Goal: Transaction & Acquisition: Book appointment/travel/reservation

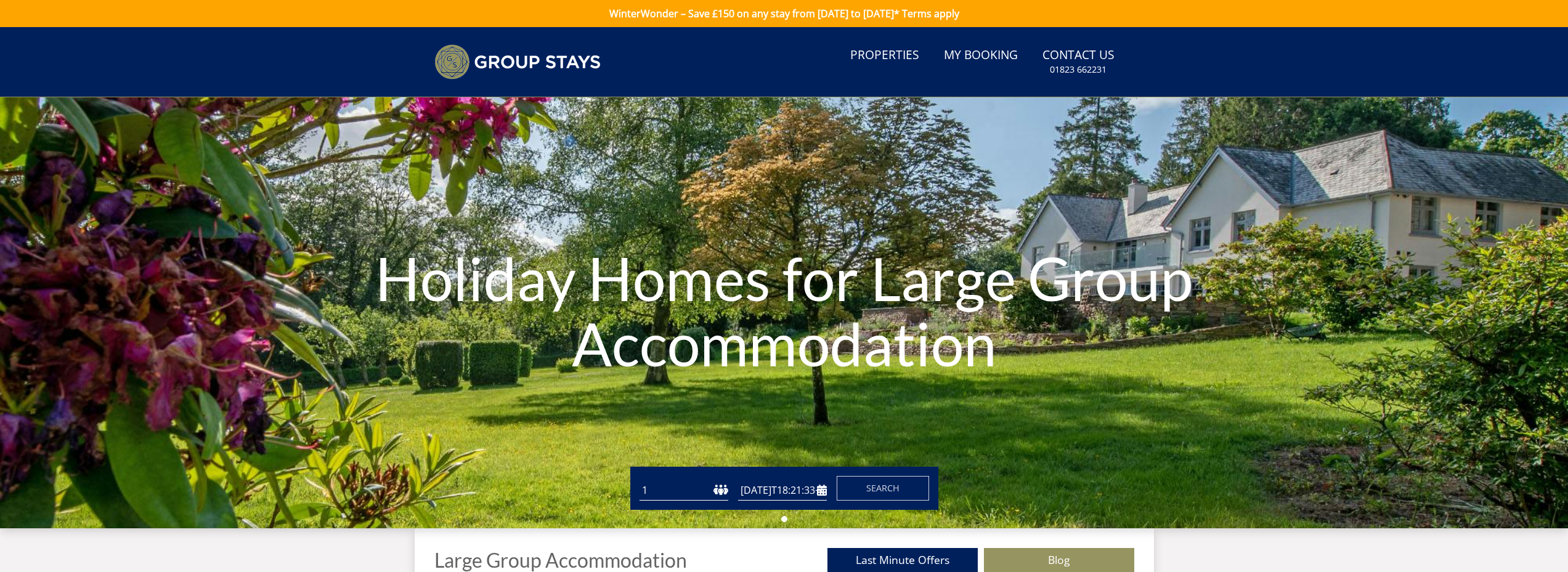
type input "[DATE]"
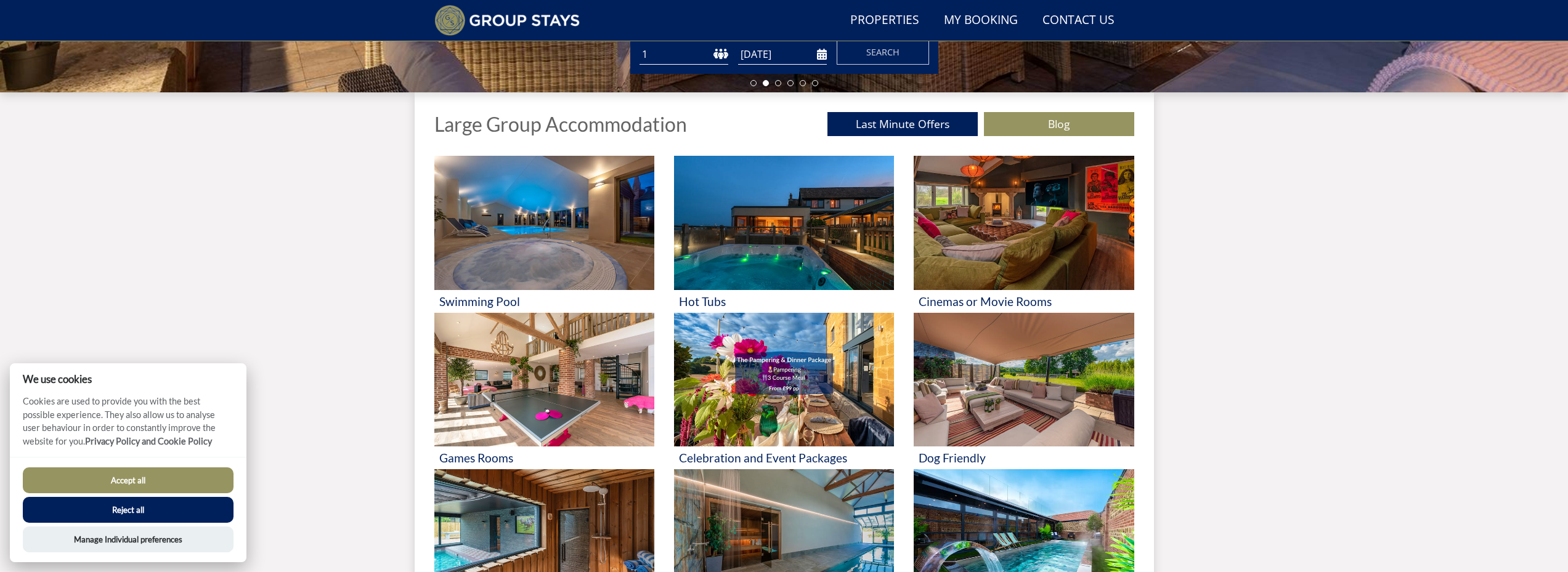
scroll to position [402, 0]
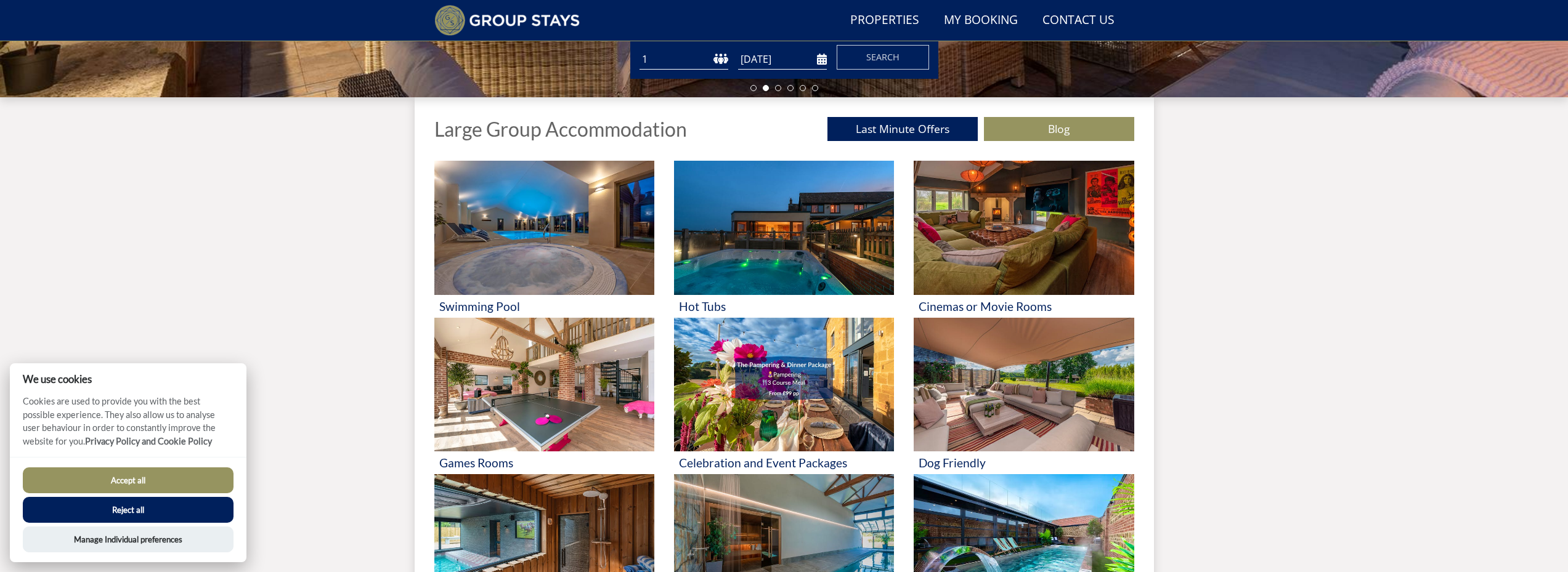
click at [104, 480] on button "Accept all" at bounding box center [128, 480] width 211 height 26
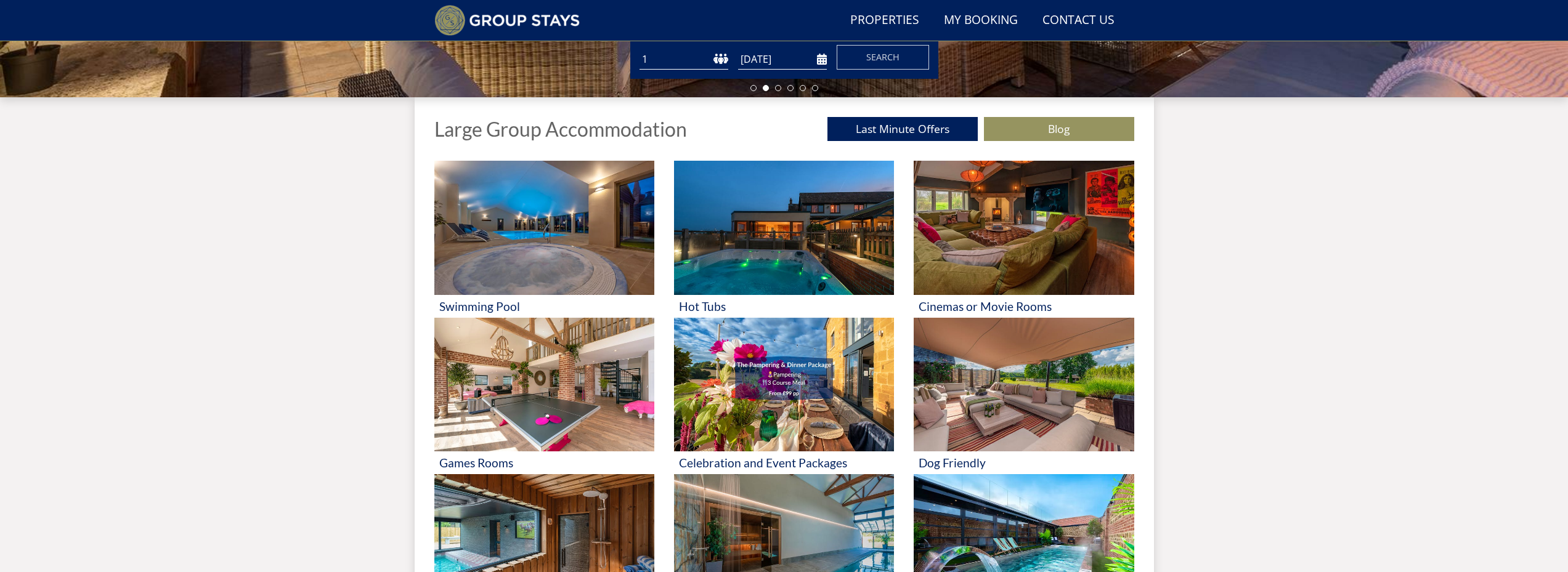
click at [1372, 449] on div "Search Menu Properties My Booking Contact Us [PHONE_NUMBER] Search Check Availa…" at bounding box center [784, 365] width 1568 height 1480
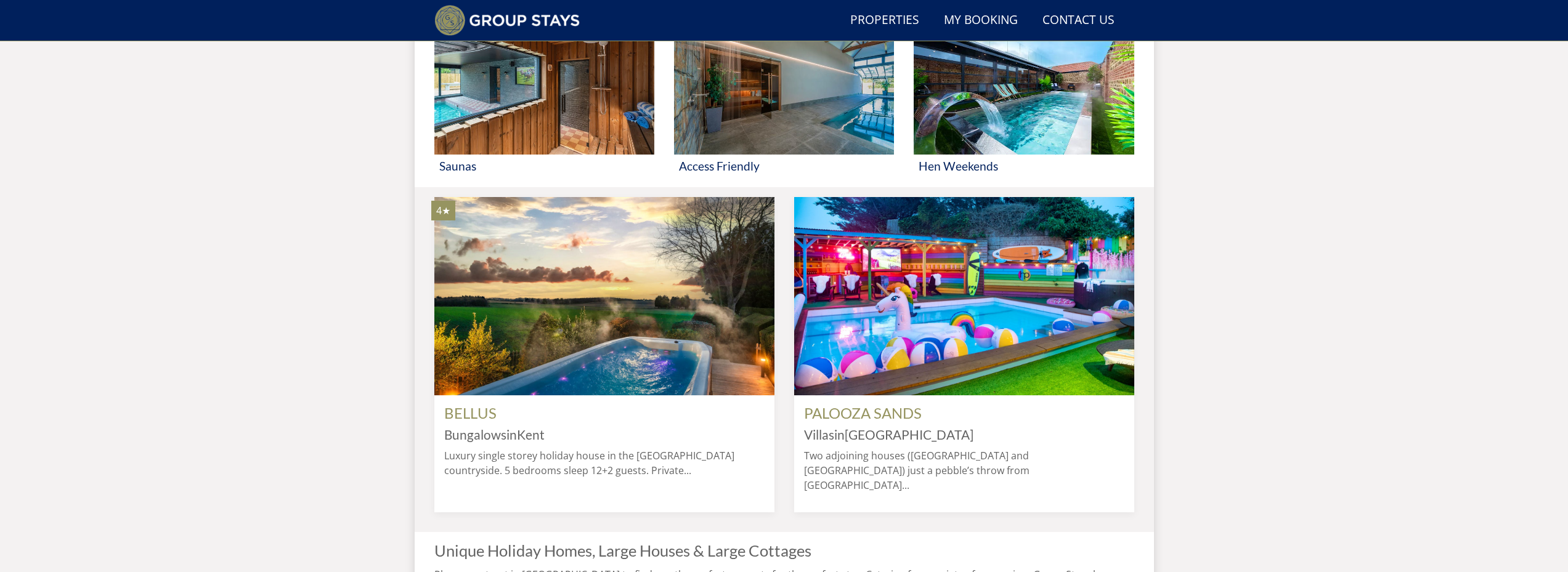
scroll to position [870, 0]
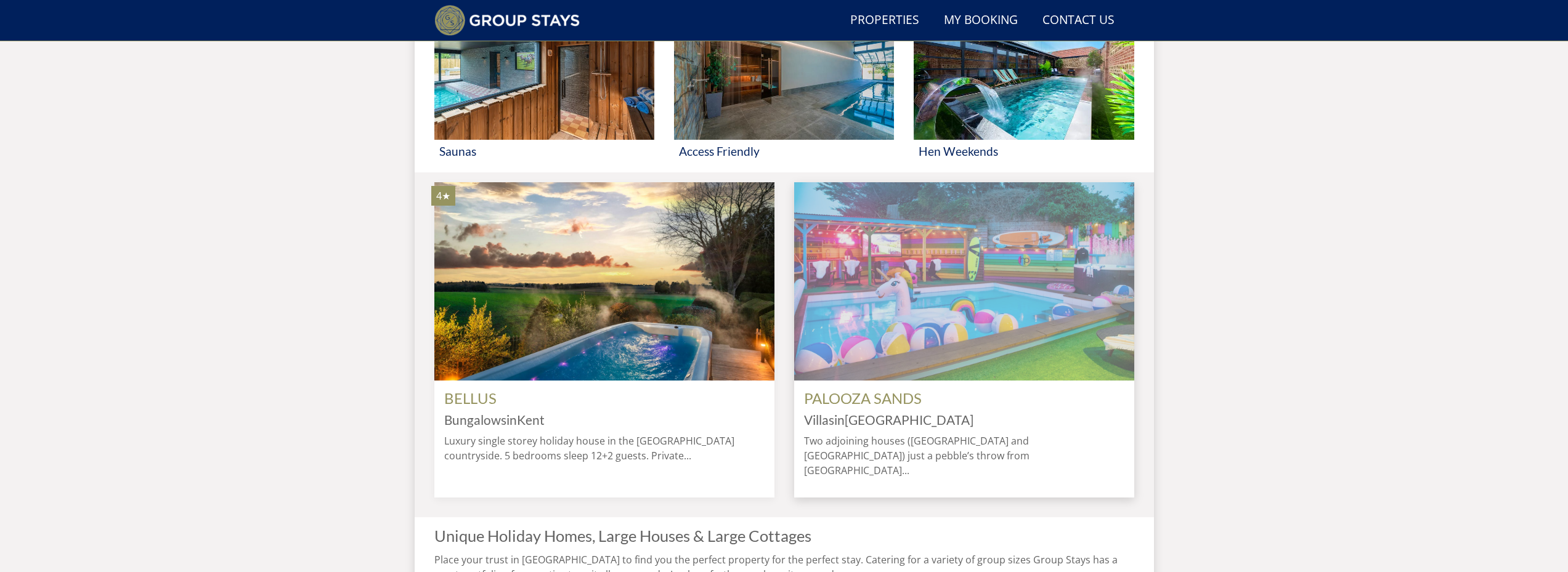
click at [1041, 368] on img at bounding box center [964, 281] width 340 height 198
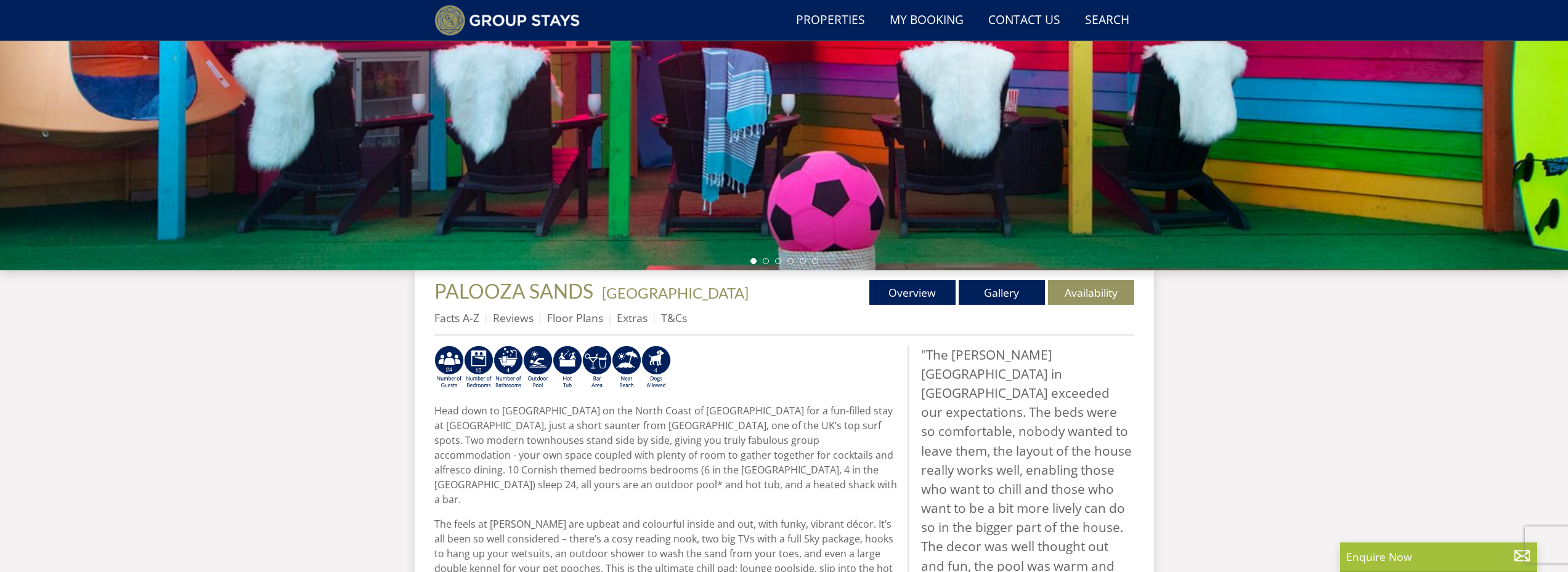
scroll to position [112, 0]
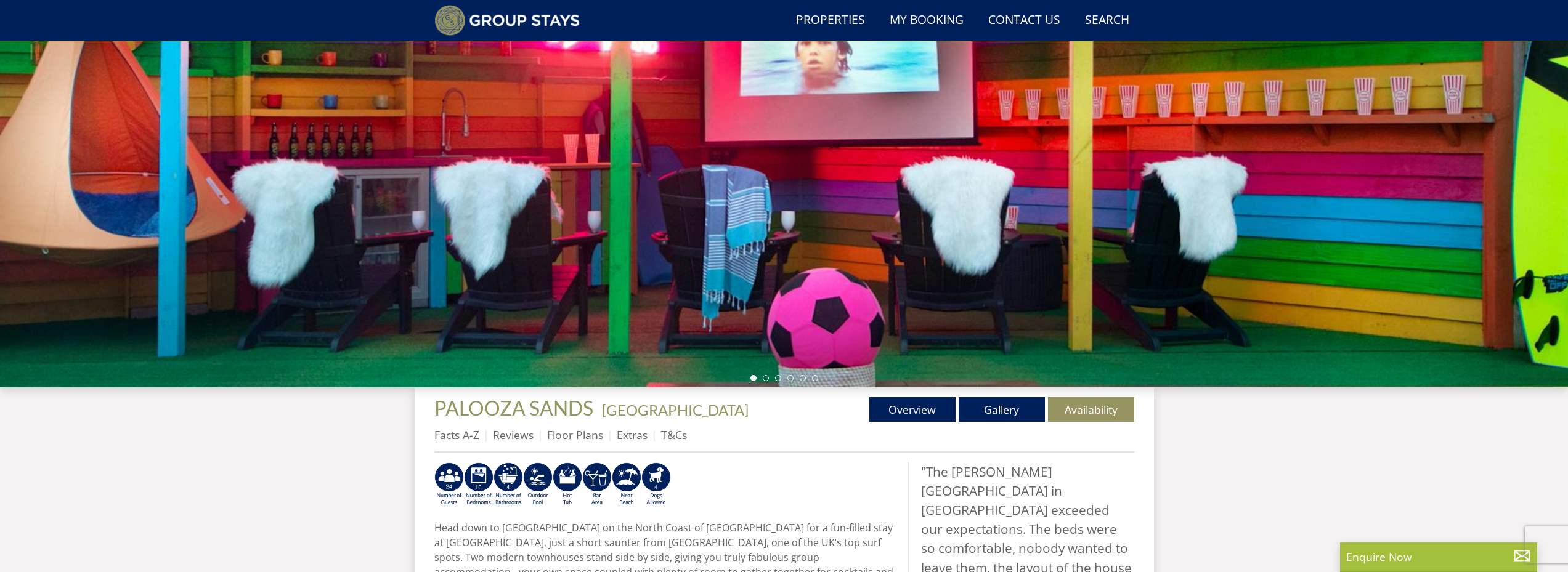
click at [1528, 179] on div at bounding box center [784, 171] width 1568 height 431
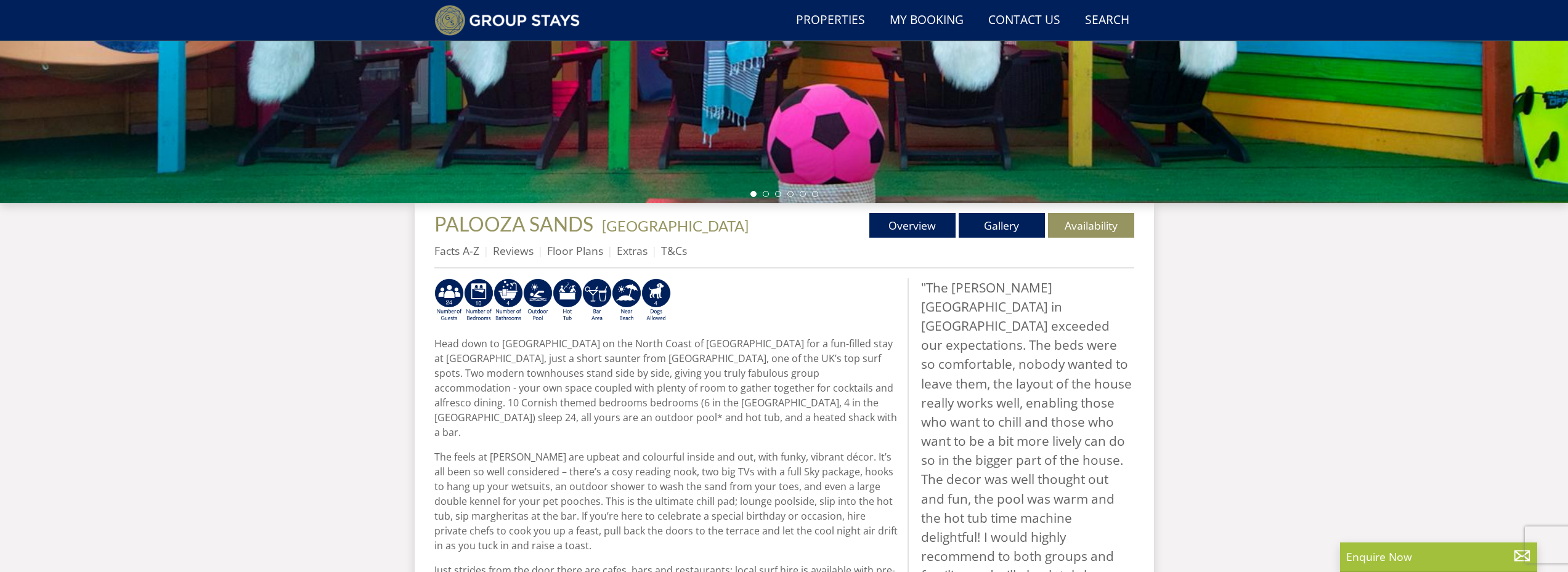
scroll to position [296, 0]
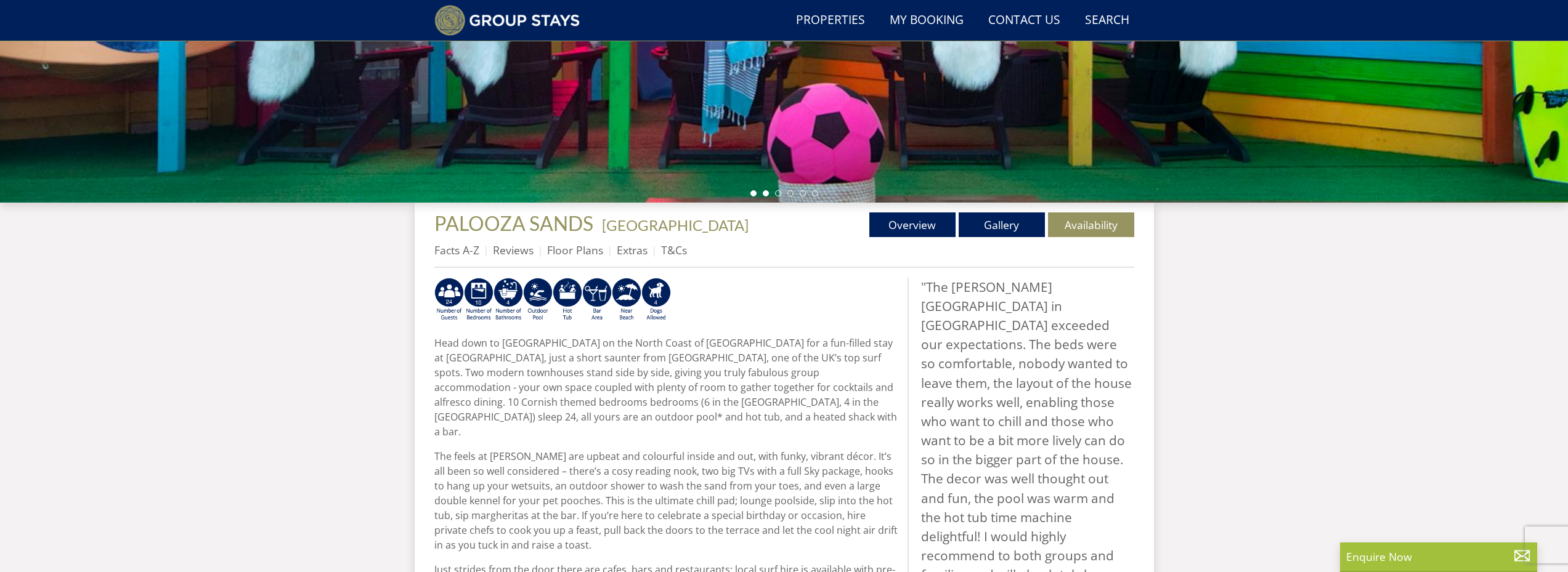
click at [765, 195] on li at bounding box center [765, 193] width 6 height 6
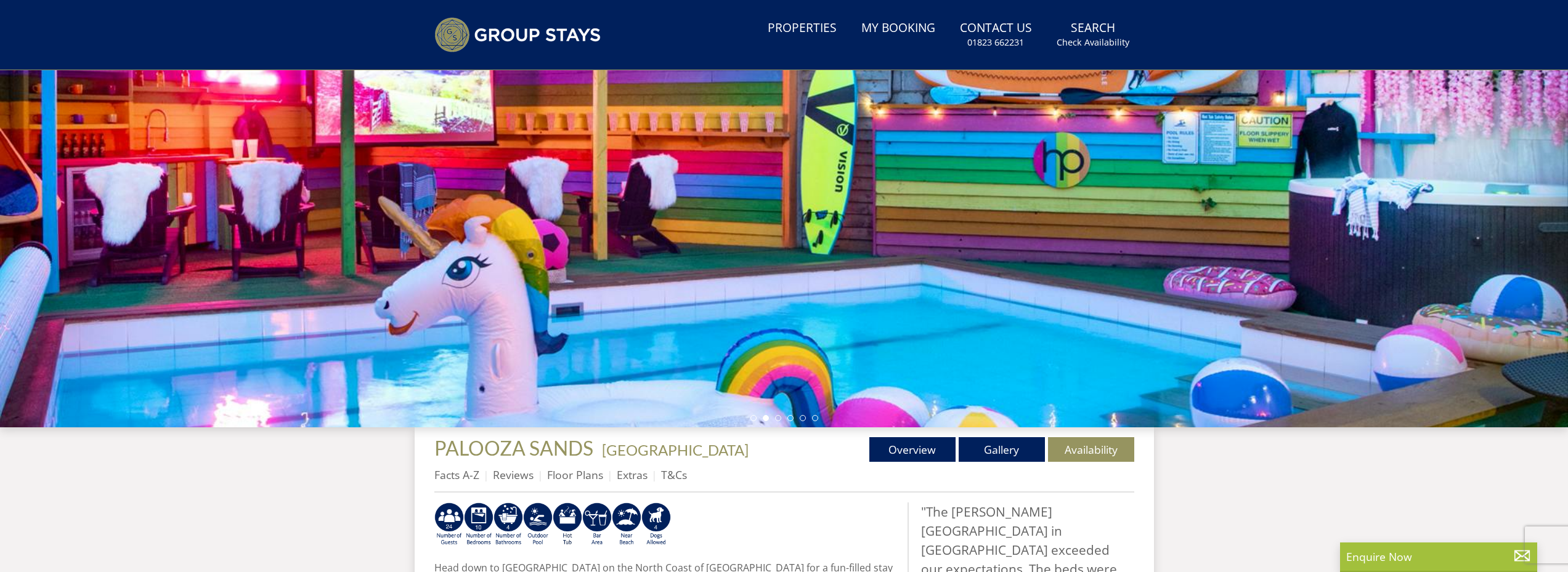
scroll to position [106, 0]
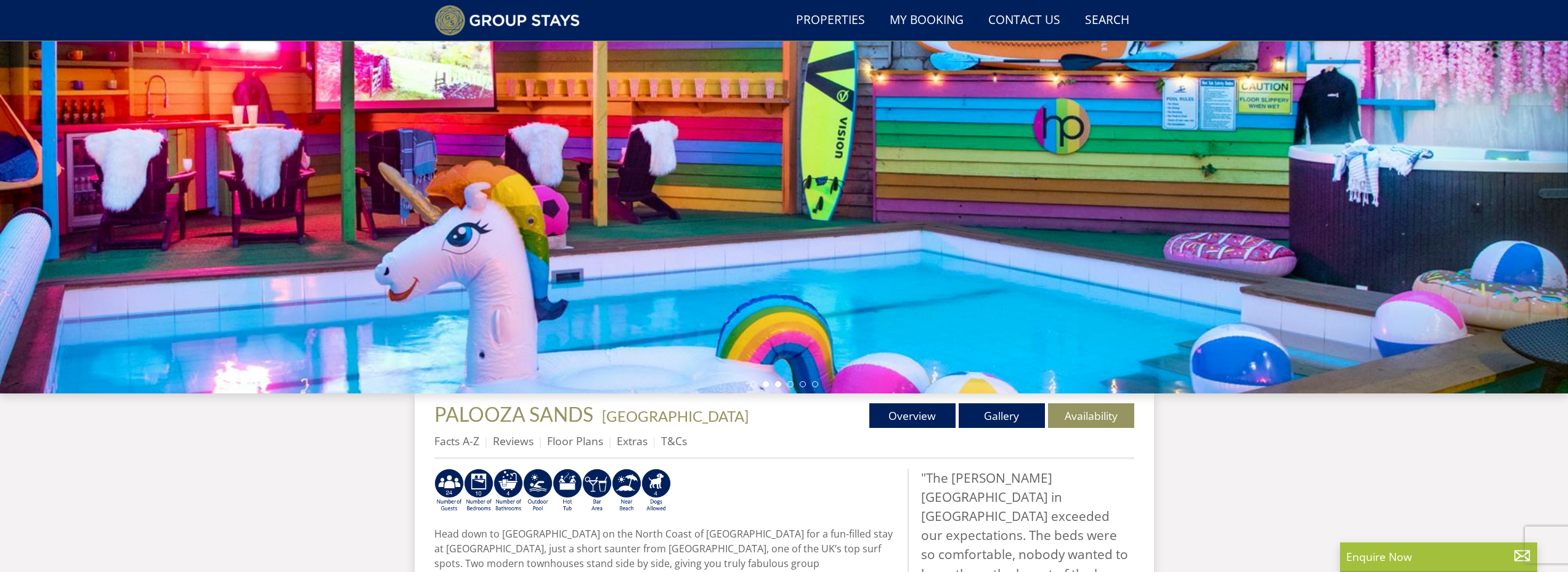
click at [776, 386] on li at bounding box center [778, 384] width 6 height 6
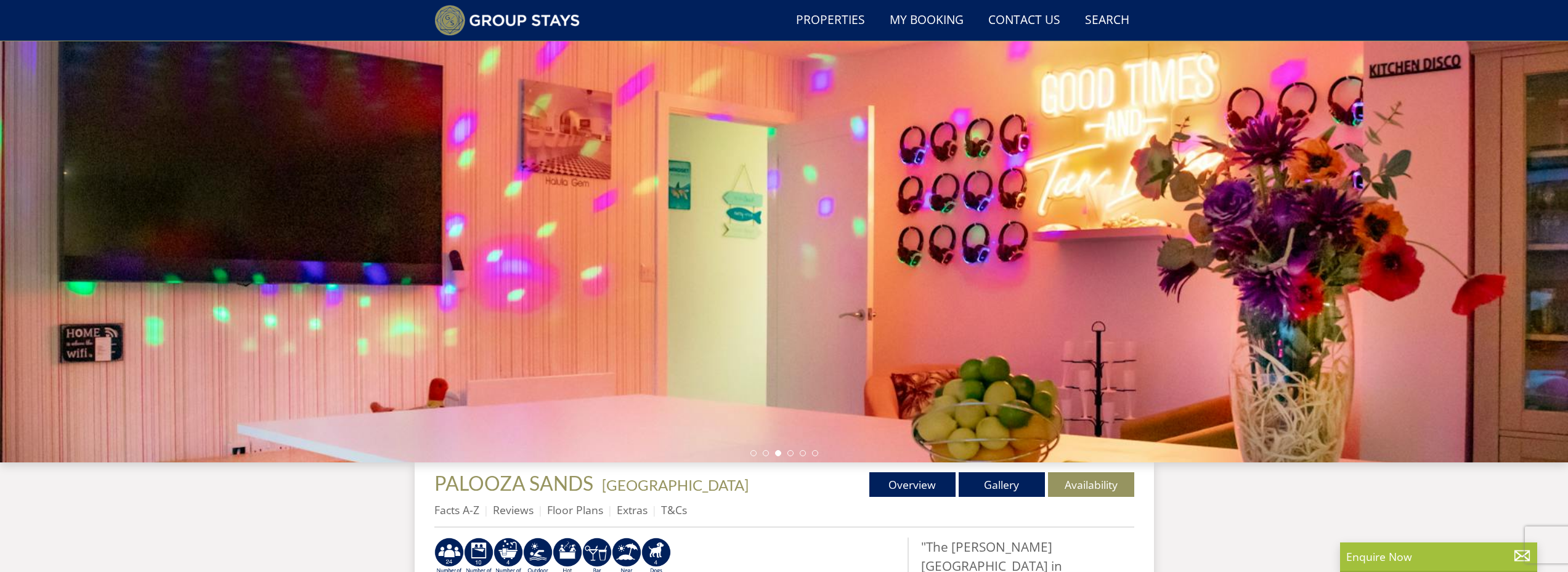
scroll to position [33, 0]
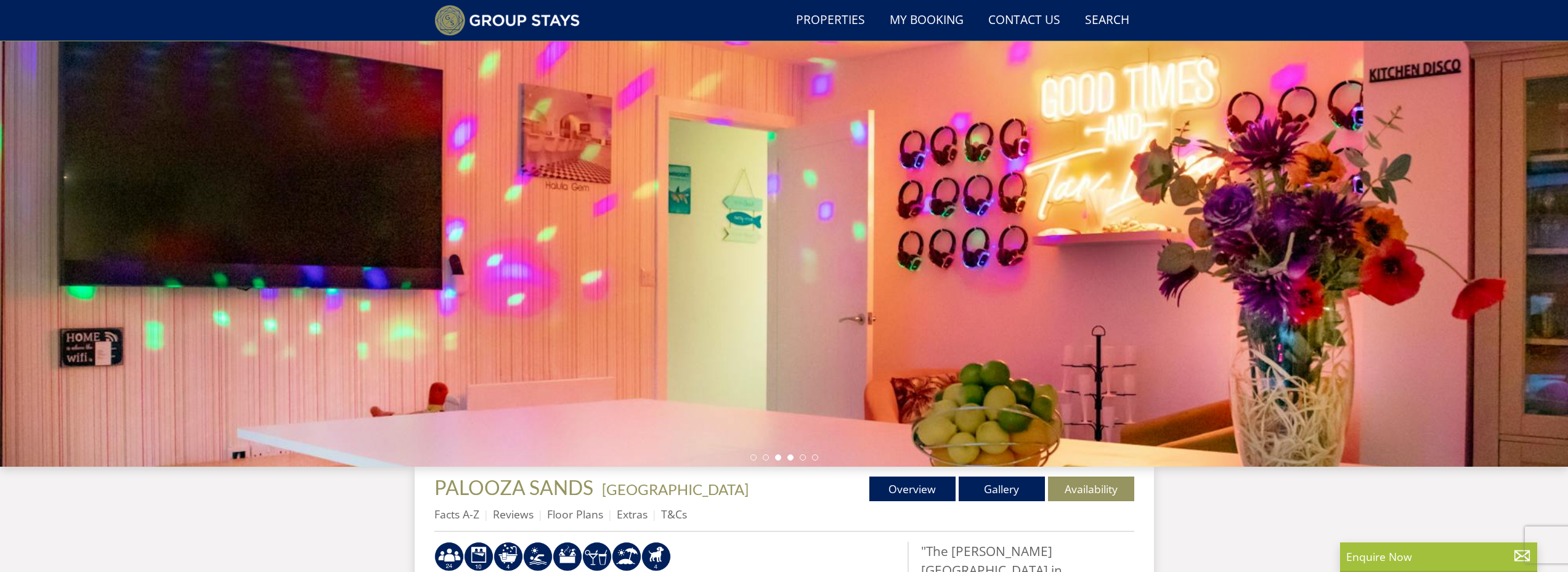
click at [792, 460] on li at bounding box center [790, 457] width 6 height 6
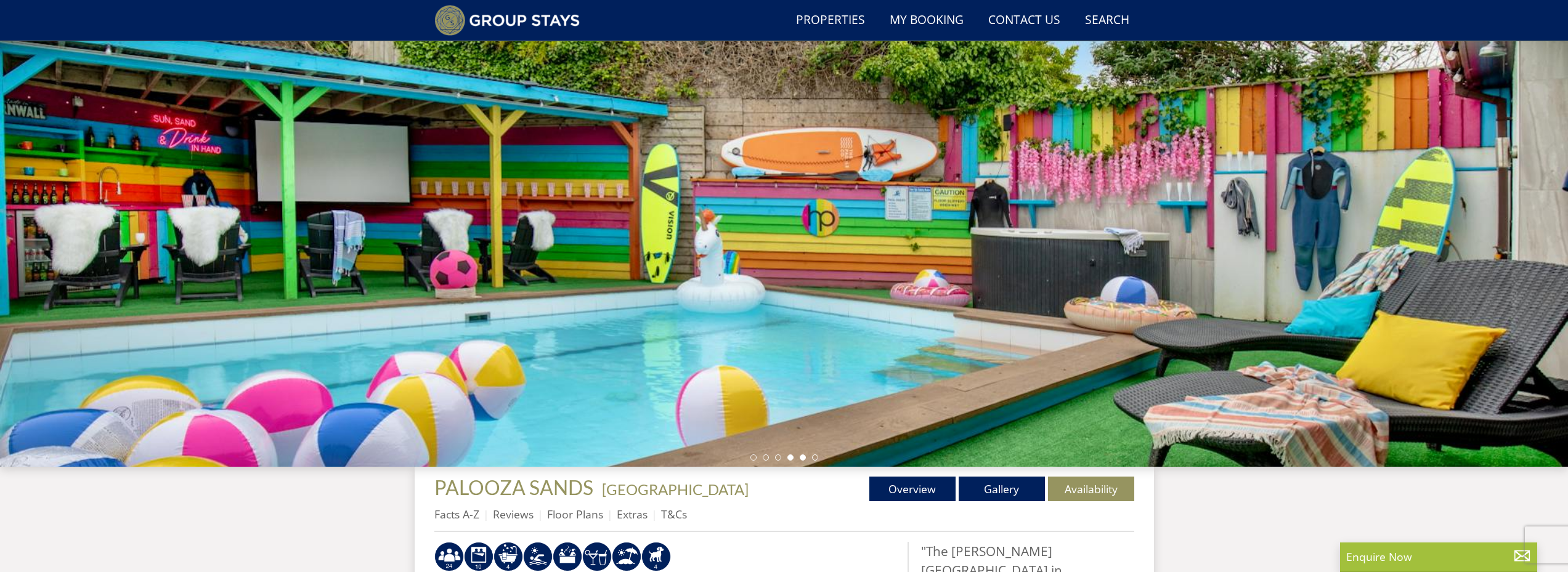
click at [800, 457] on li at bounding box center [802, 457] width 6 height 6
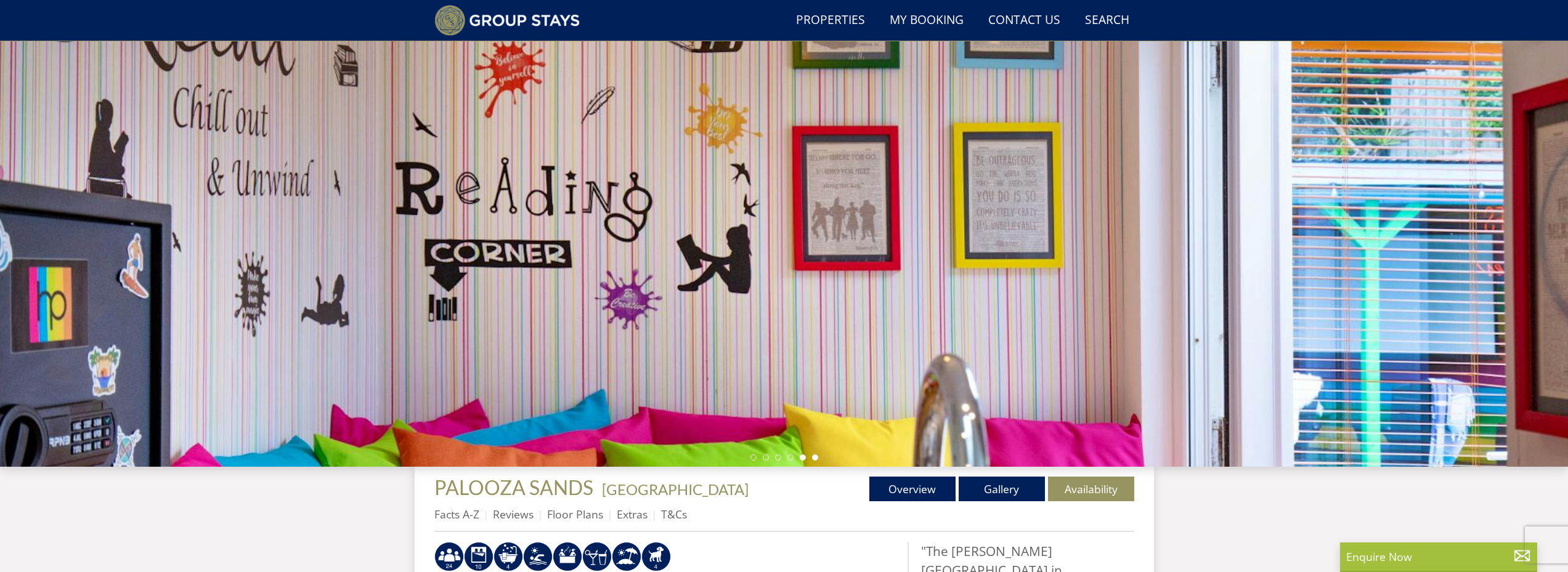
click at [817, 456] on li at bounding box center [815, 457] width 6 height 6
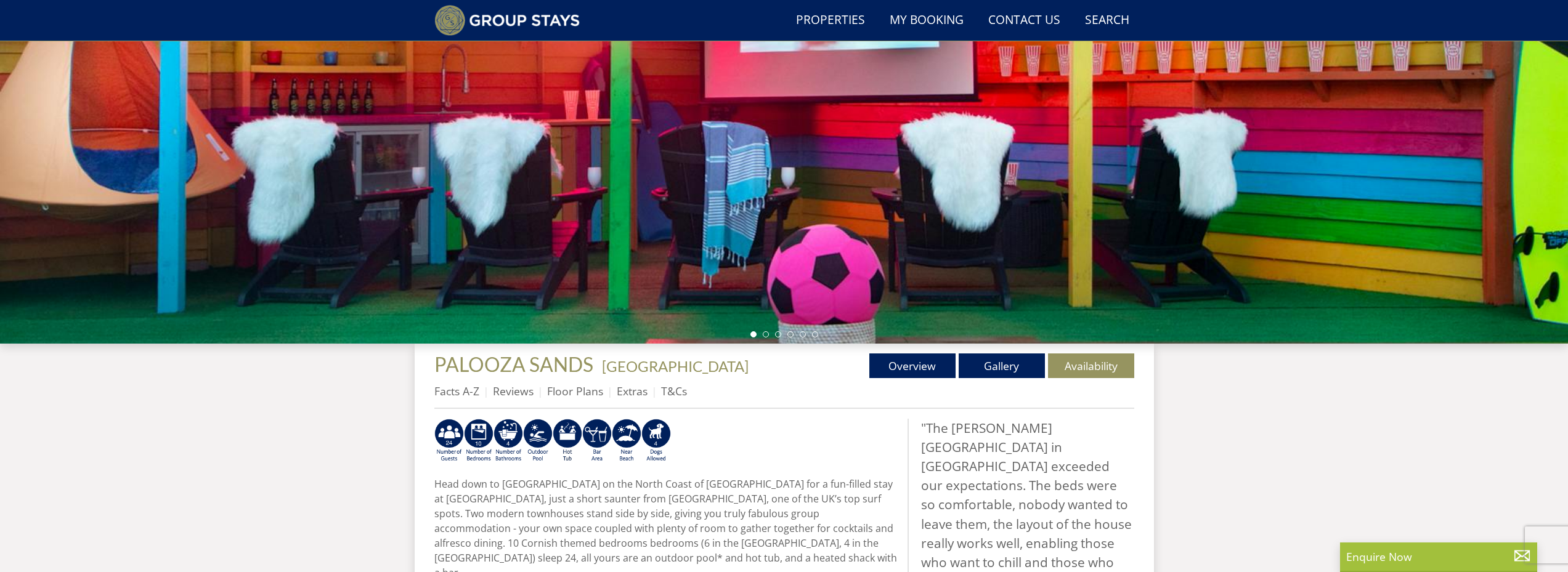
scroll to position [226, 0]
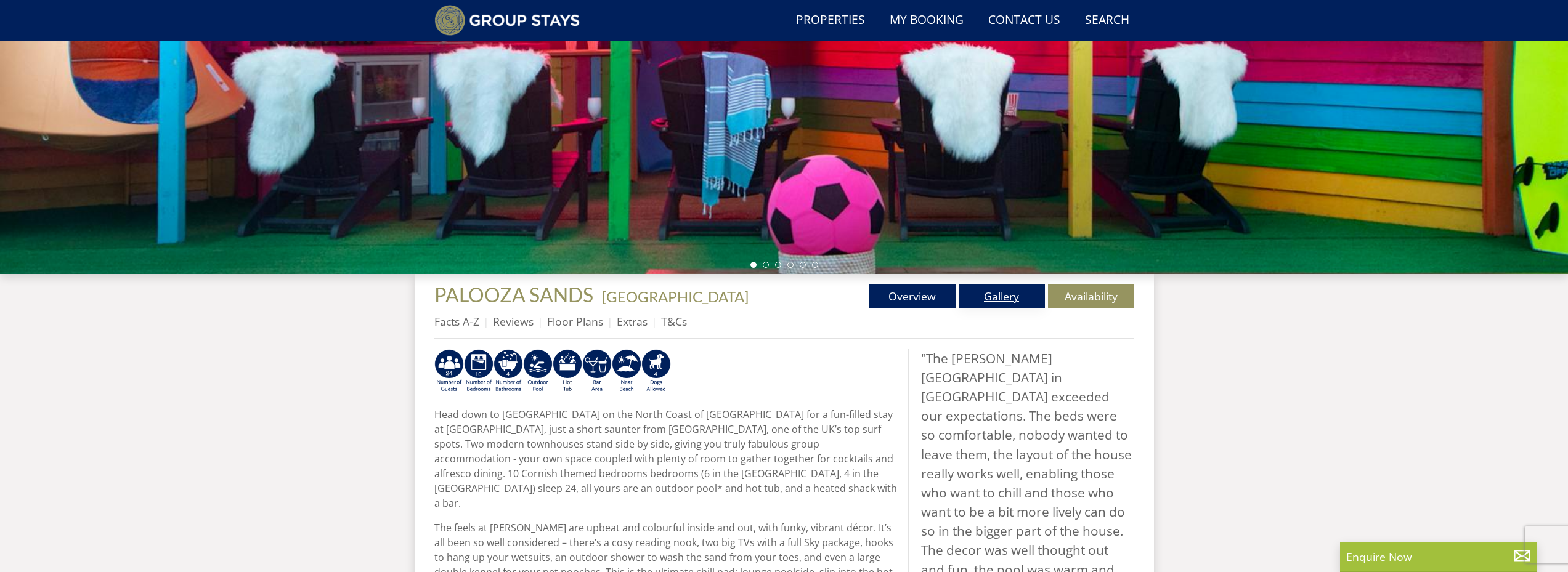
click at [1017, 296] on link "Gallery" at bounding box center [1001, 296] width 86 height 25
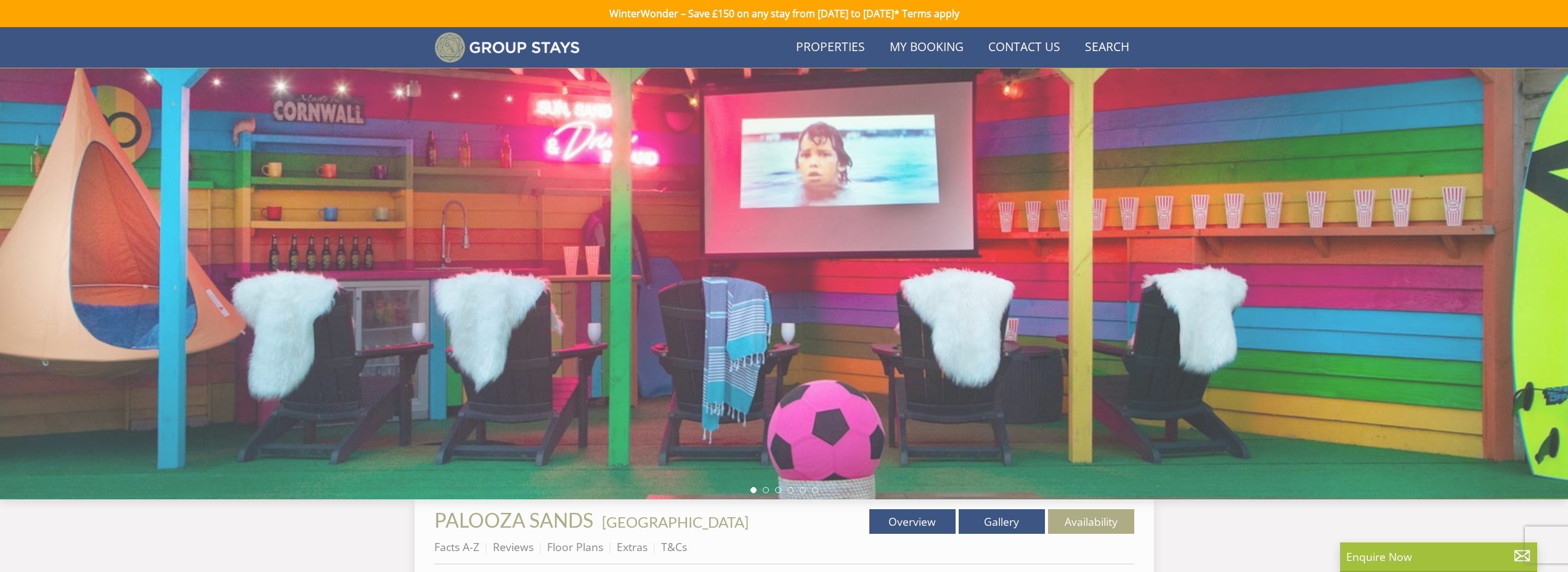
scroll to position [226, 0]
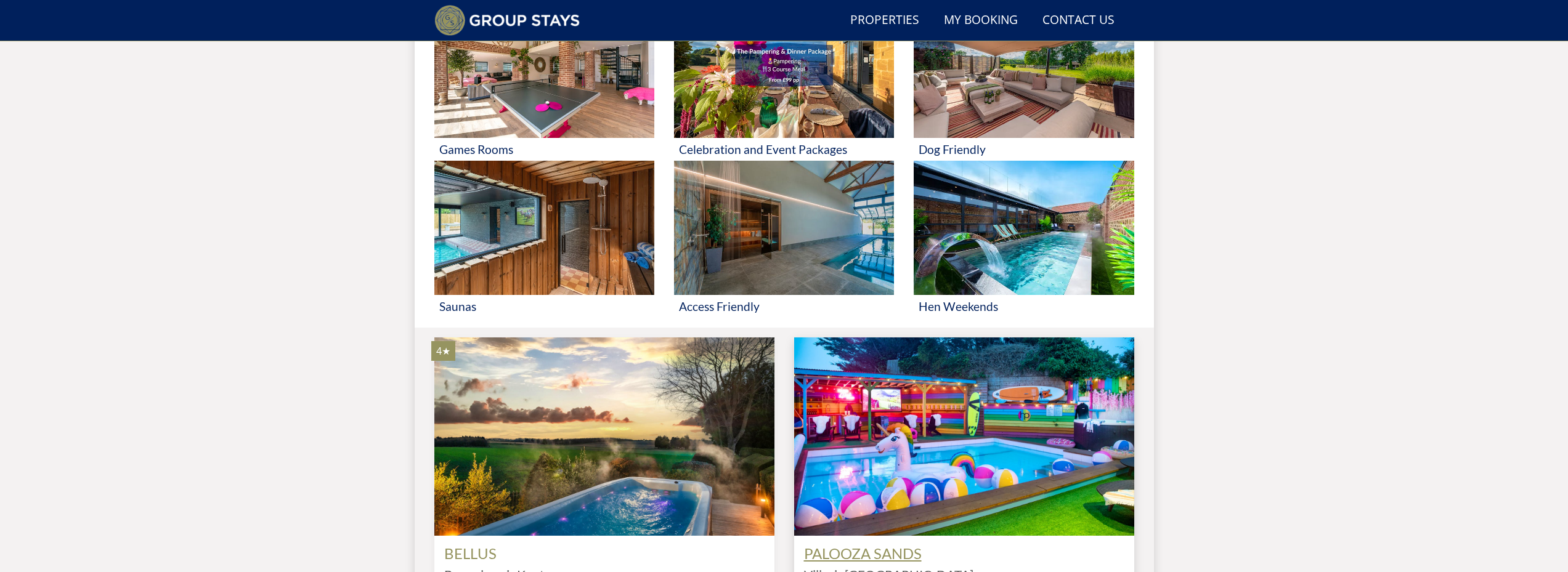
scroll to position [686, 0]
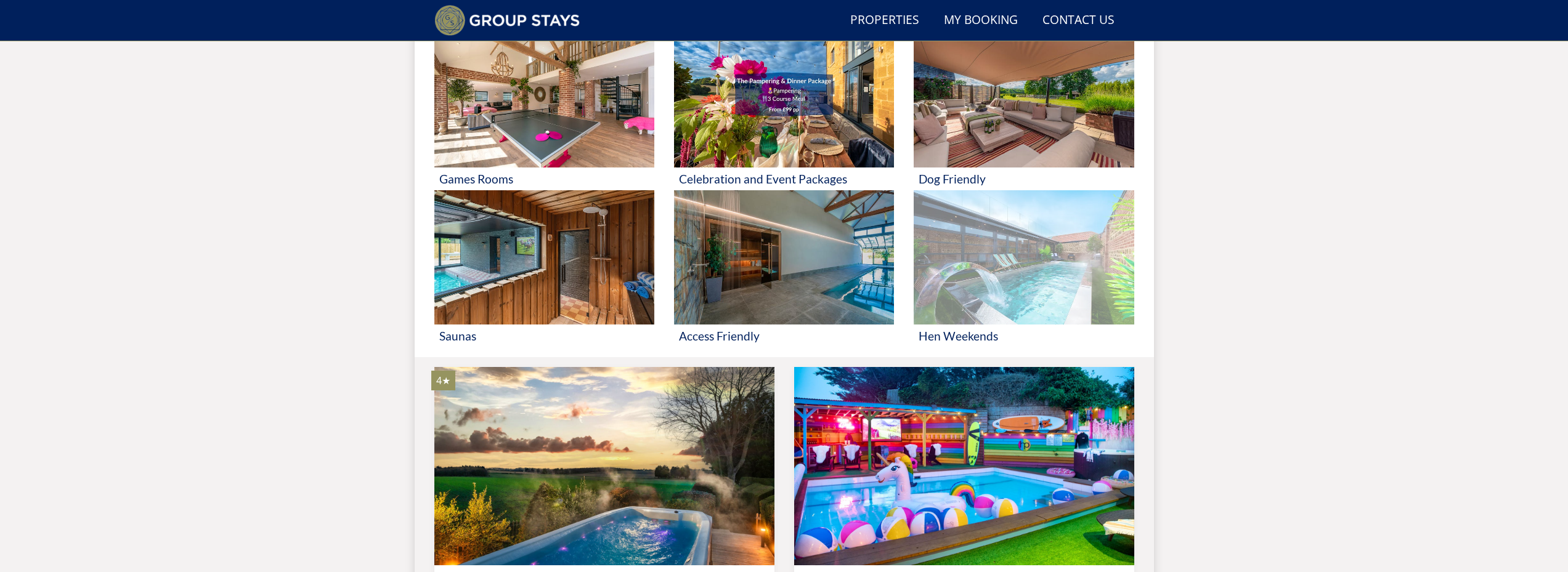
click at [983, 287] on img at bounding box center [1023, 257] width 220 height 134
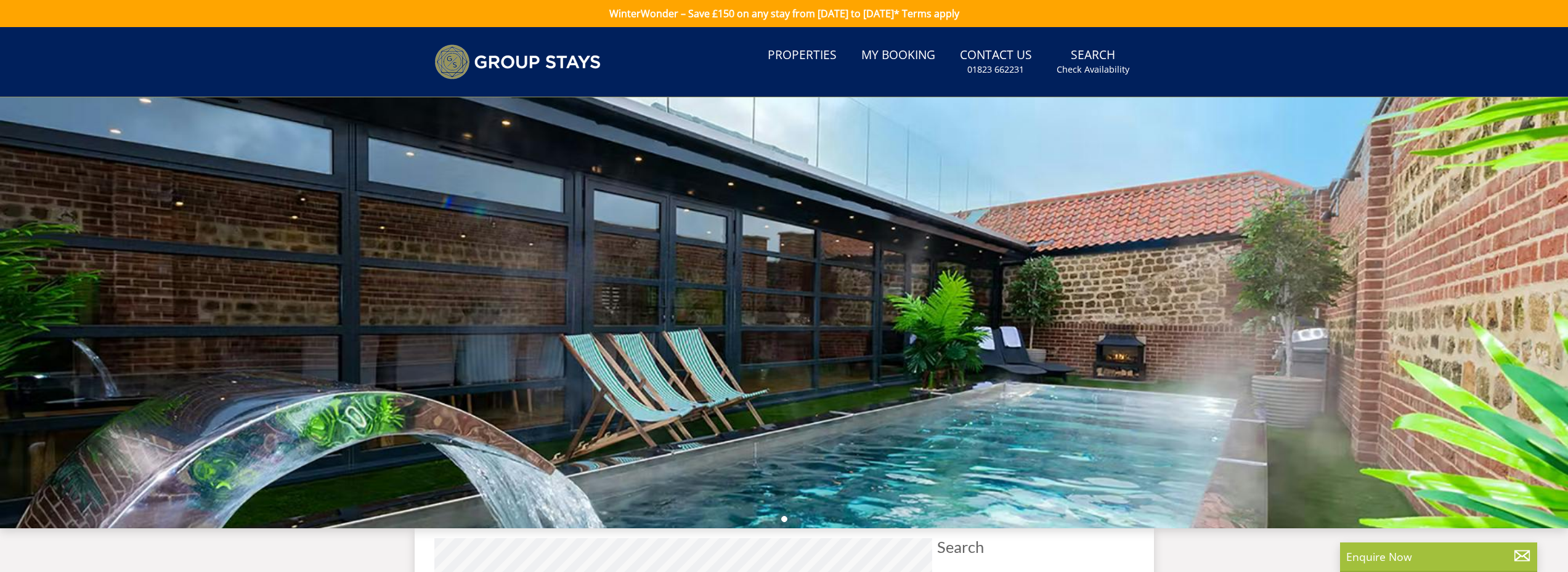
click at [985, 306] on div at bounding box center [784, 312] width 1568 height 431
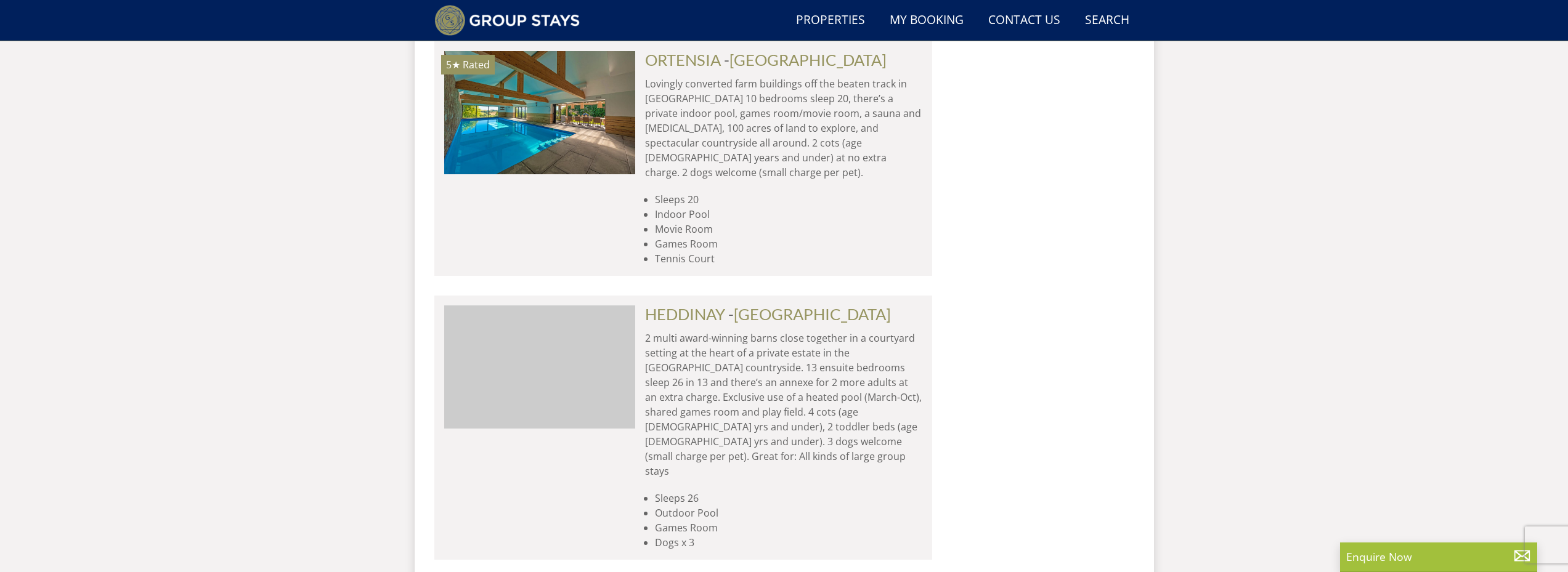
scroll to position [0, 5736]
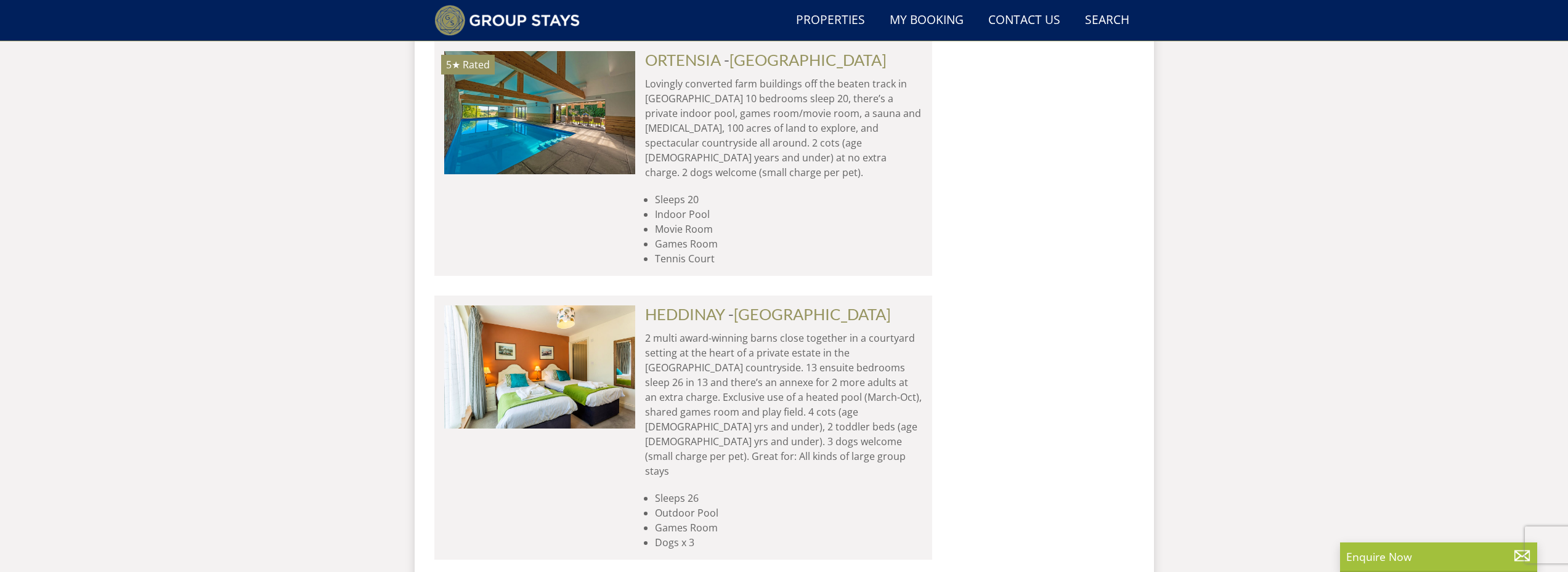
click at [739, 331] on p "2 multi award-winning barns close together in a courtyard setting at the heart …" at bounding box center [784, 404] width 277 height 148
click at [713, 305] on link "HEDDINAY" at bounding box center [685, 314] width 80 height 18
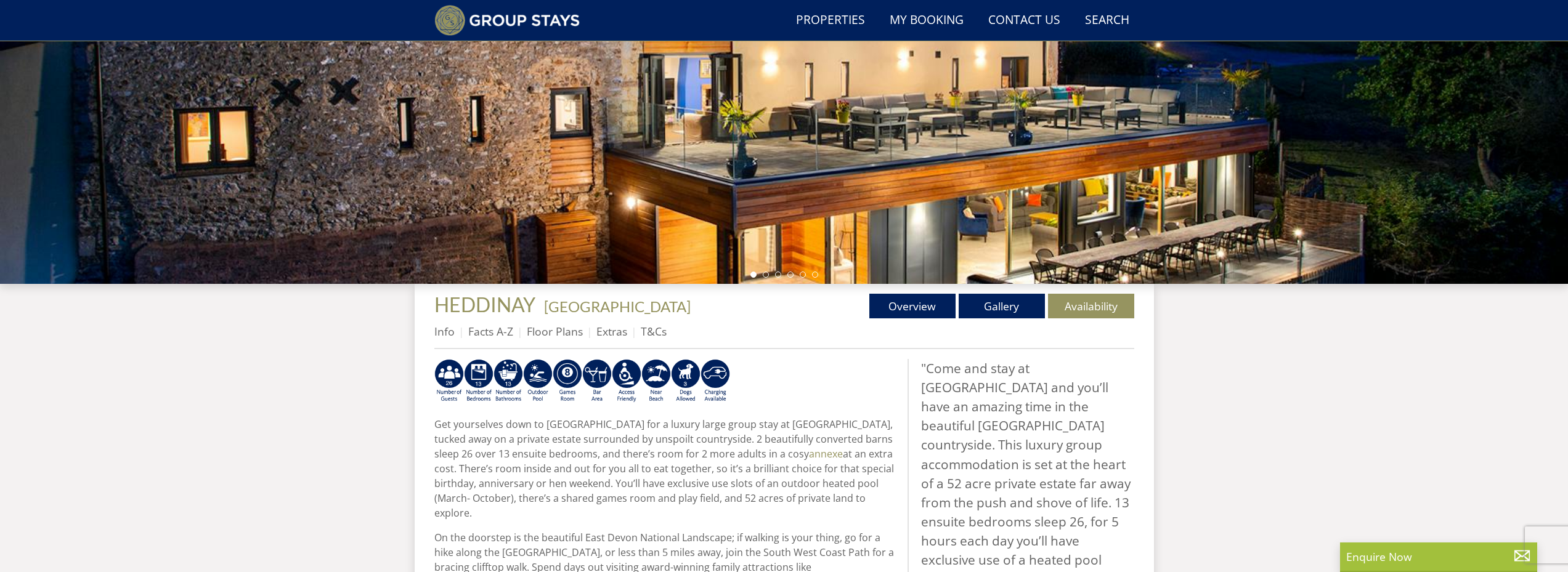
scroll to position [52, 0]
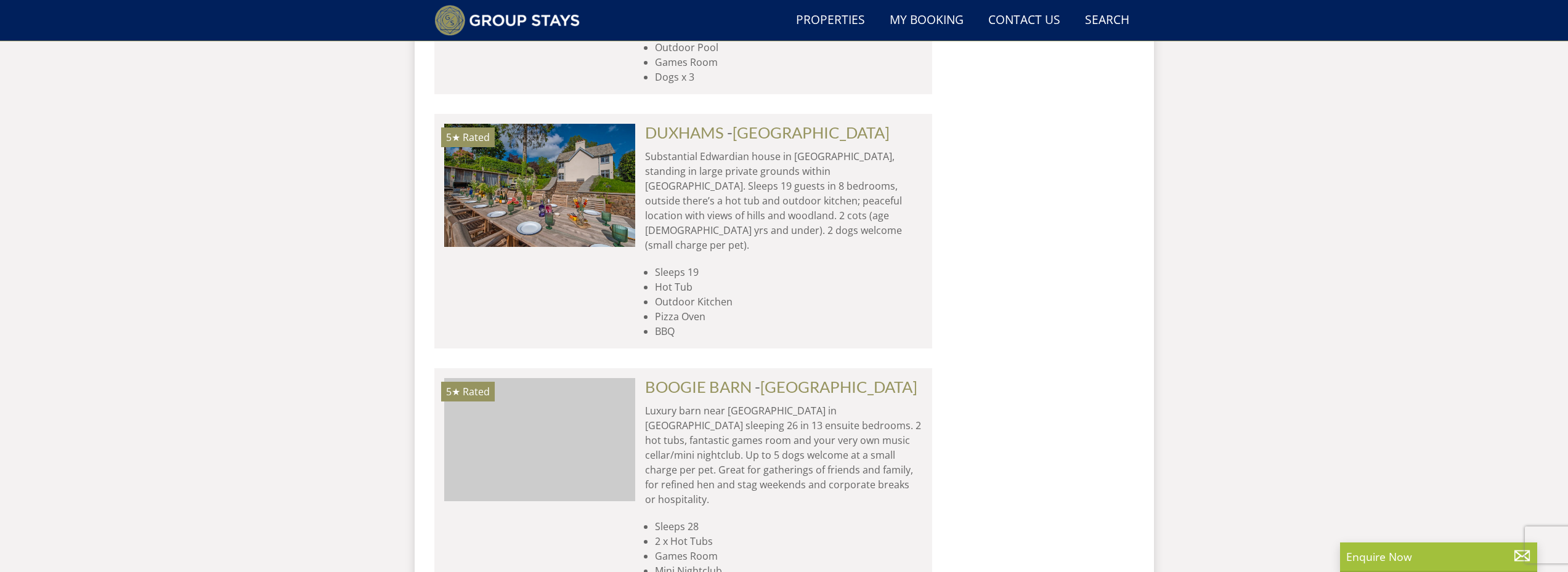
scroll to position [1959, 0]
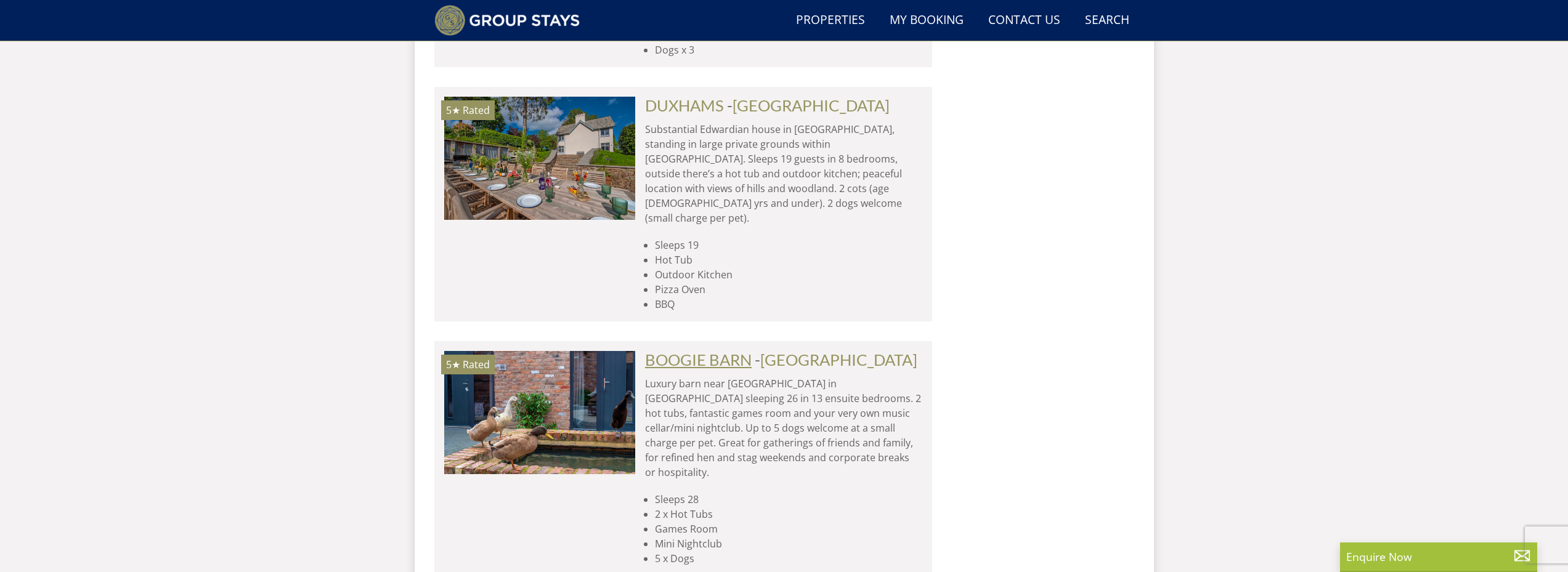
click at [689, 350] on link "BOOGIE BARN" at bounding box center [698, 359] width 106 height 18
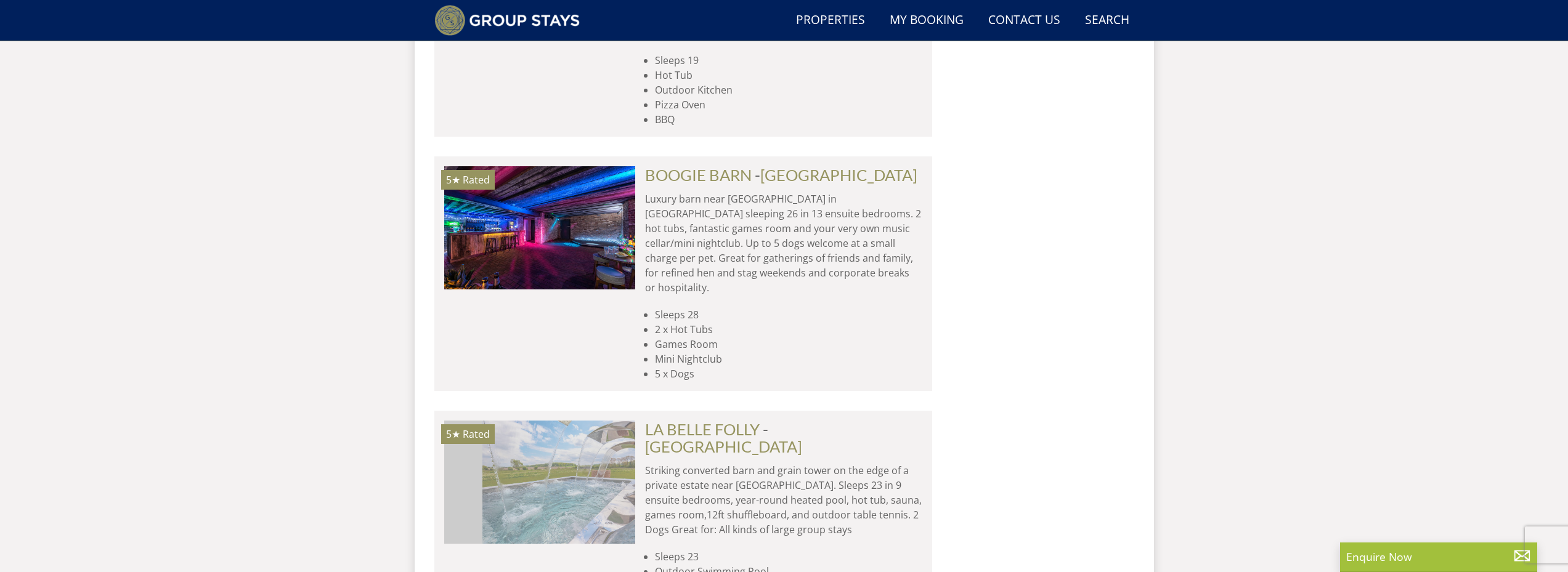
scroll to position [0, 574]
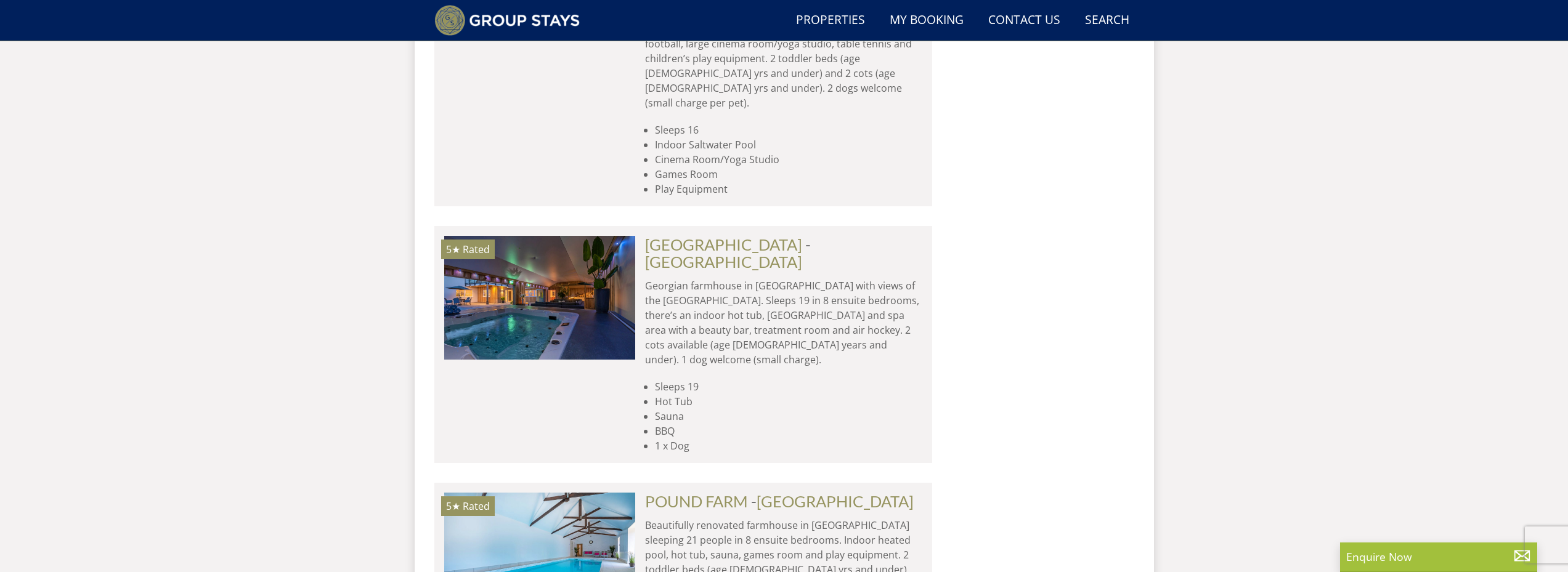
scroll to position [5038, 0]
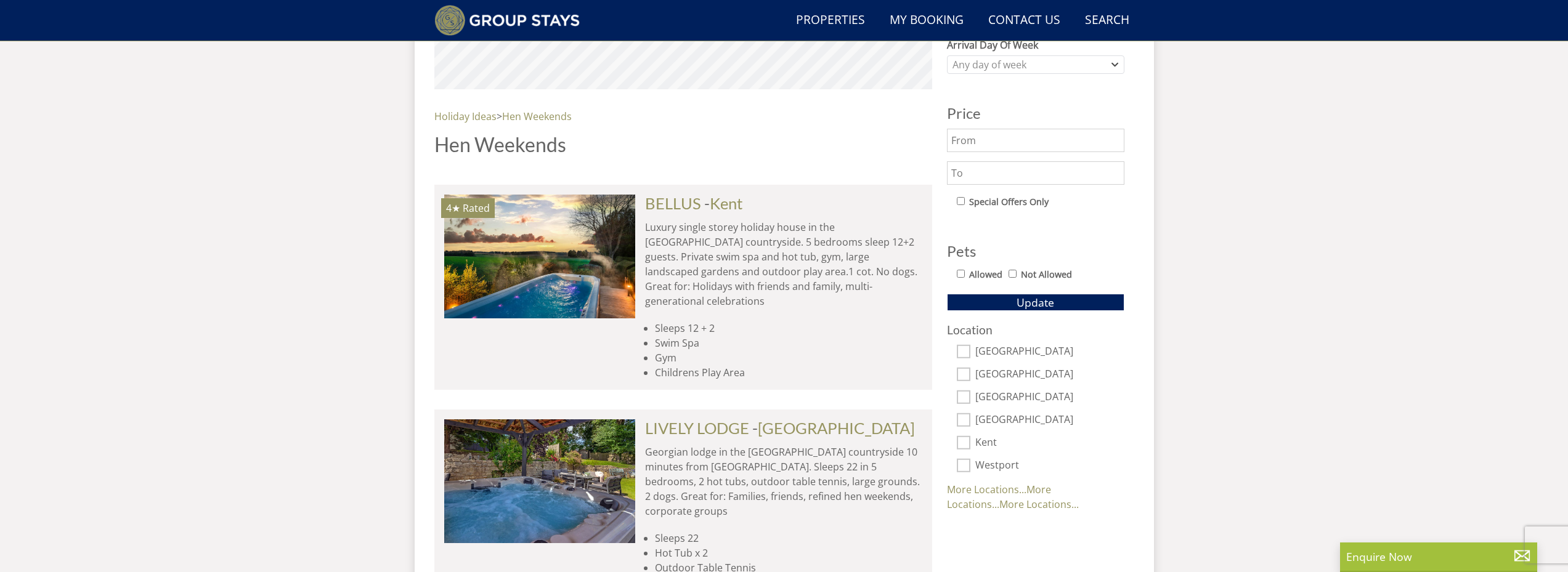
scroll to position [0, 0]
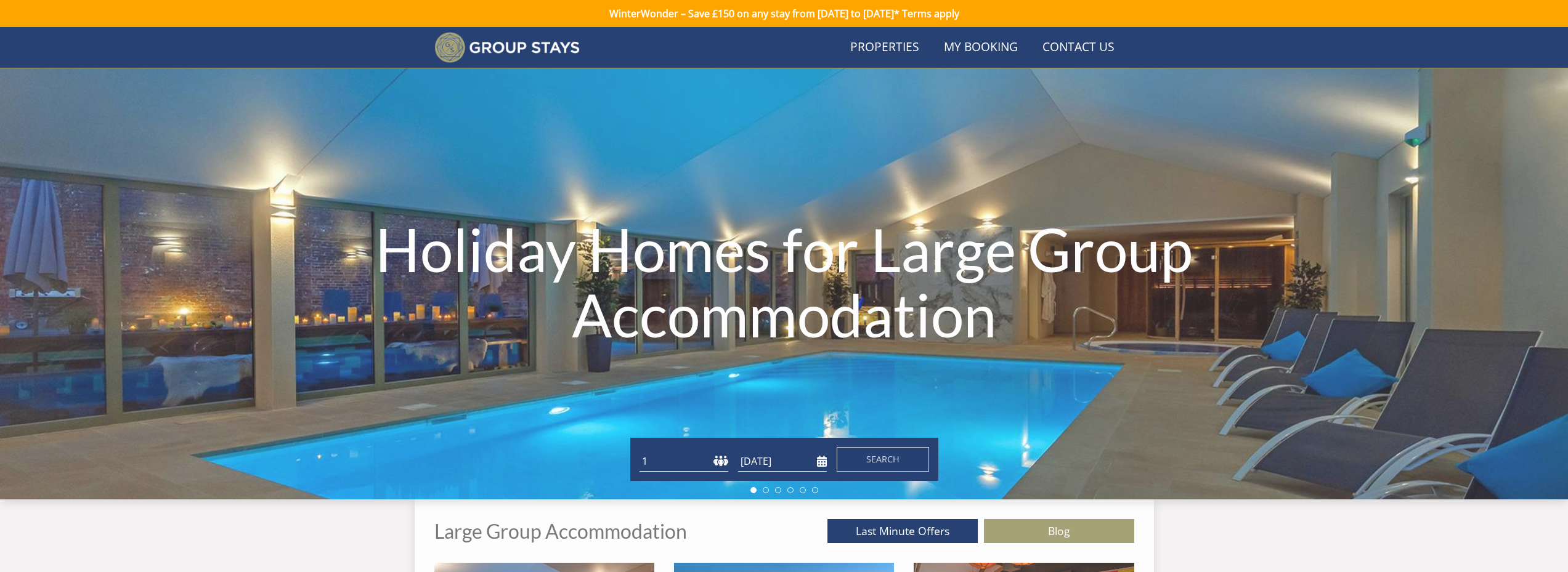
scroll to position [686, 0]
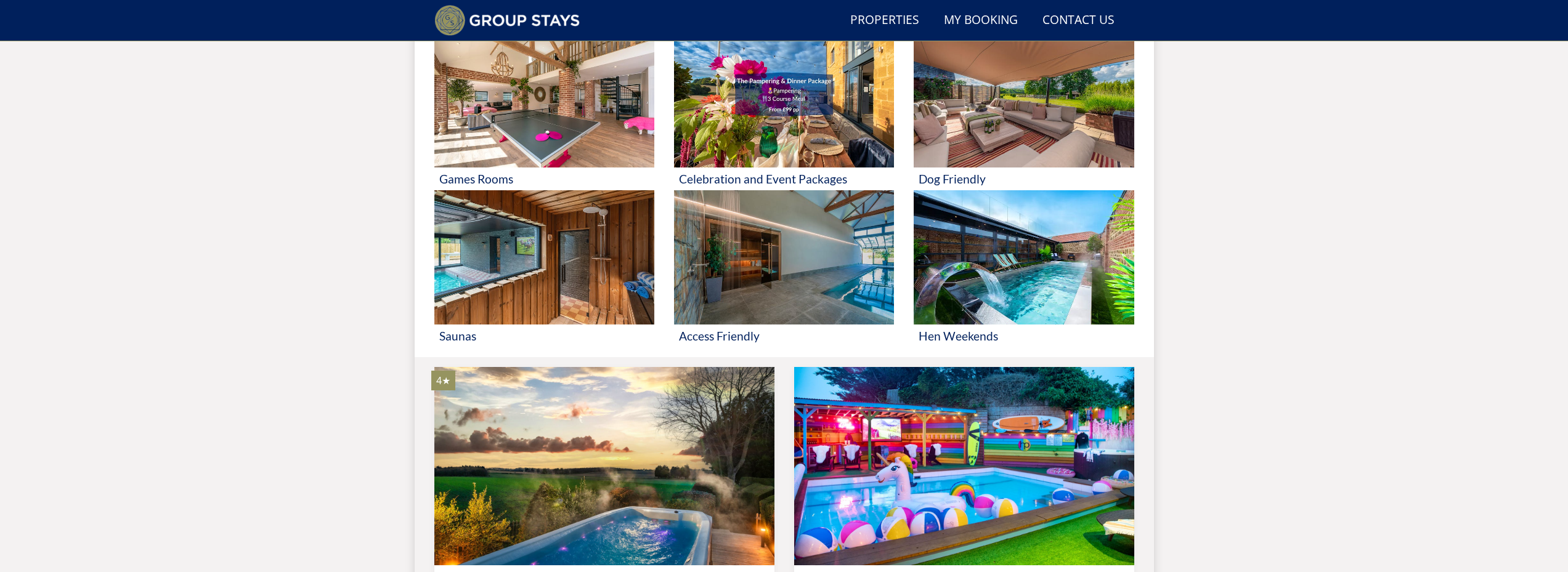
click at [1324, 314] on div "Search Menu Properties My Booking Contact Us [PHONE_NUMBER] Search Check Availa…" at bounding box center [784, 81] width 1568 height 1480
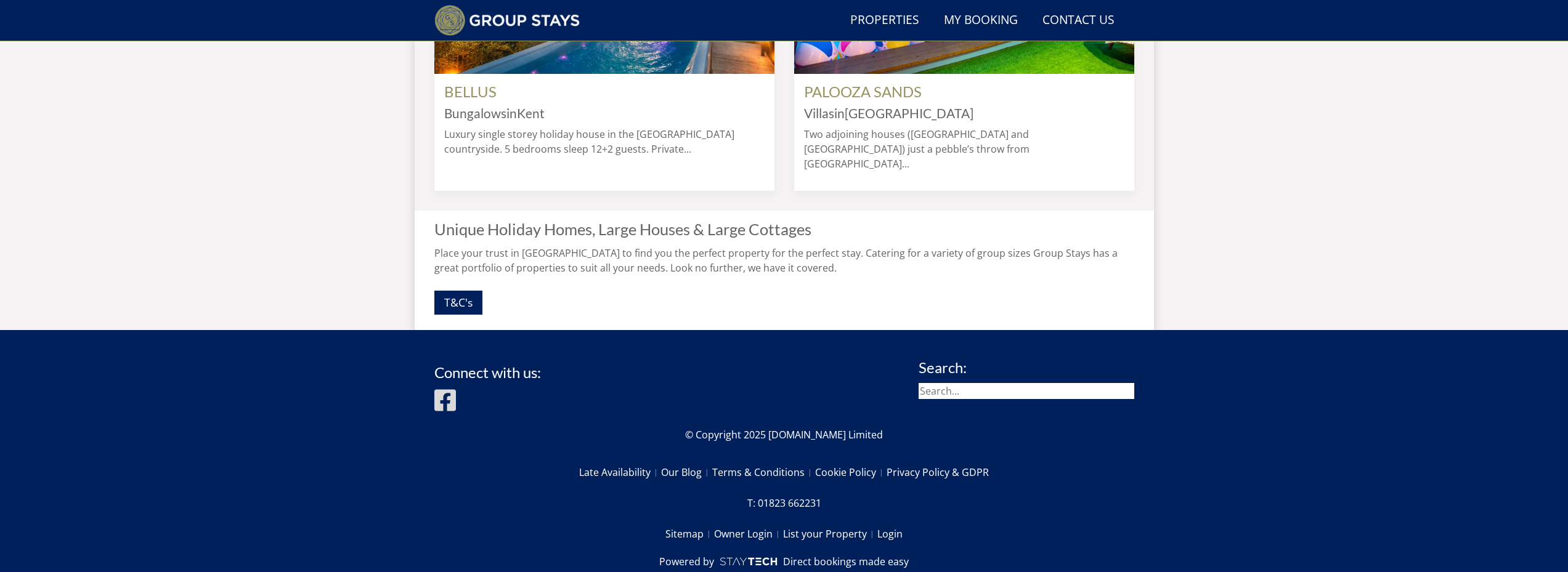
scroll to position [1179, 0]
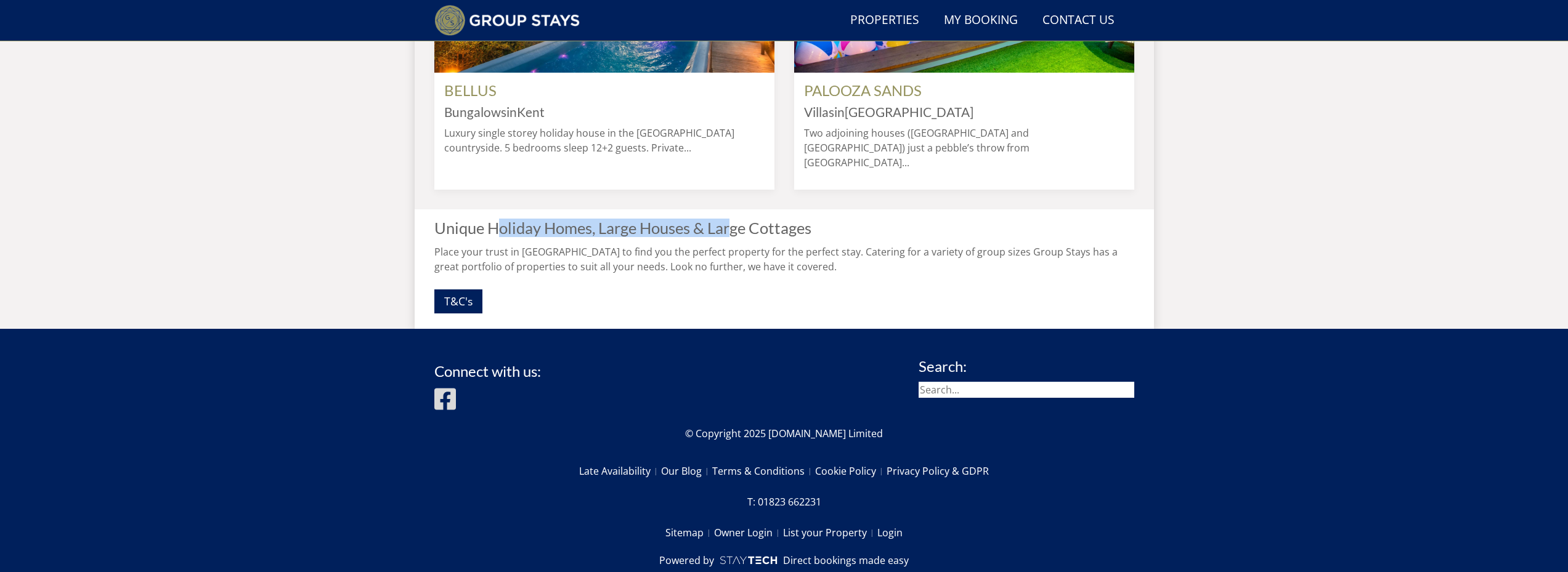
drag, startPoint x: 530, startPoint y: 242, endPoint x: 770, endPoint y: 236, distance: 240.1
click at [762, 236] on h2 "Unique Holiday Homes, Large Houses & Large Cottages" at bounding box center [784, 228] width 700 height 17
click at [788, 234] on h2 "Unique Holiday Homes, Large Houses & Large Cottages" at bounding box center [784, 228] width 700 height 17
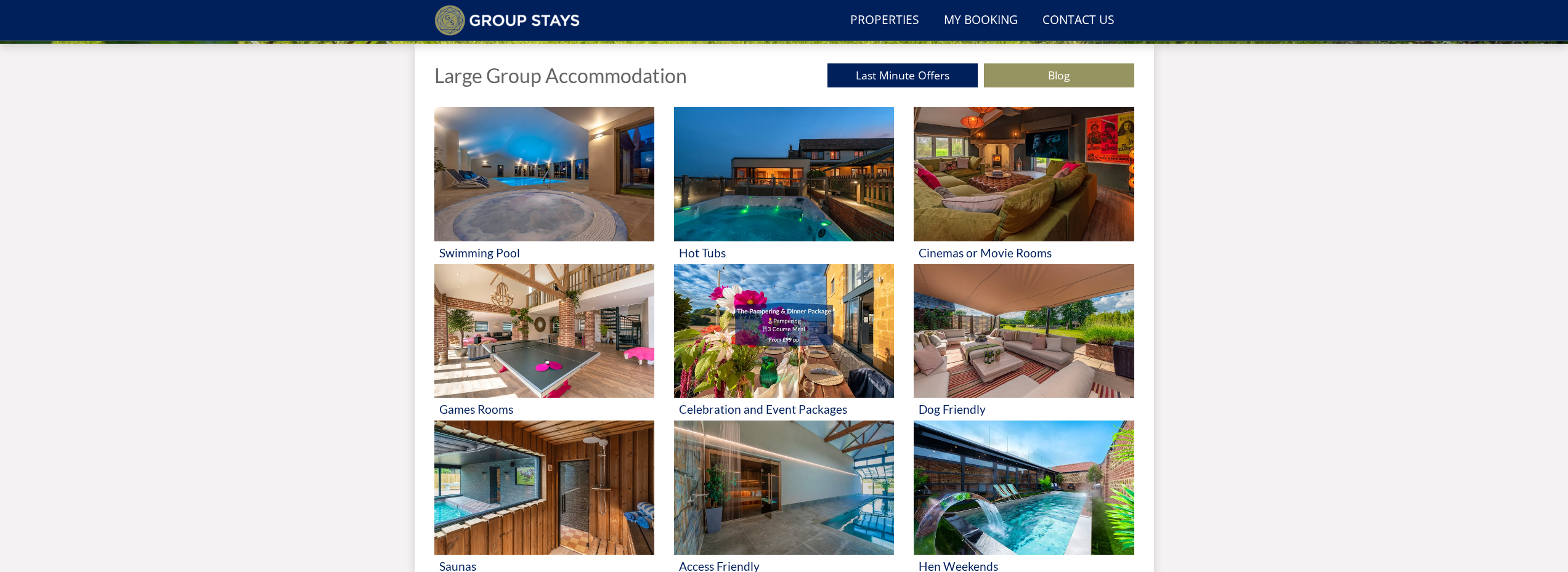
scroll to position [860, 0]
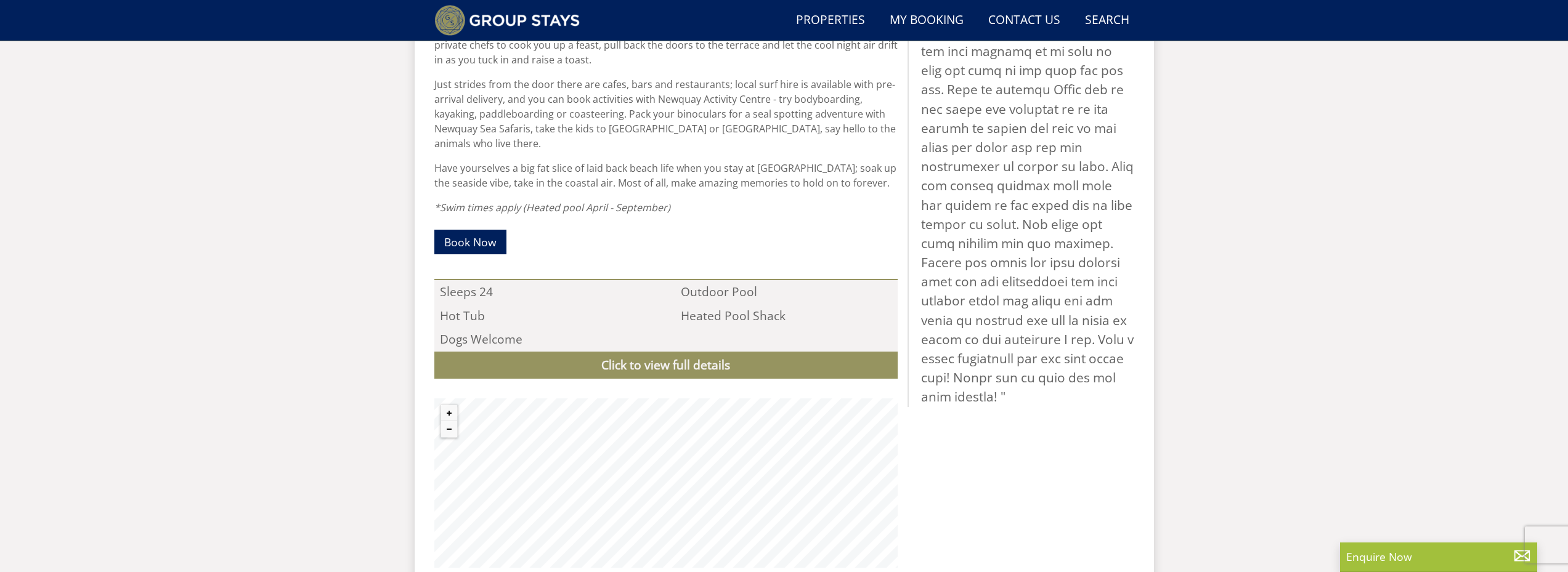
scroll to position [783, 0]
click at [673, 350] on link "Click to view full details" at bounding box center [666, 364] width 463 height 28
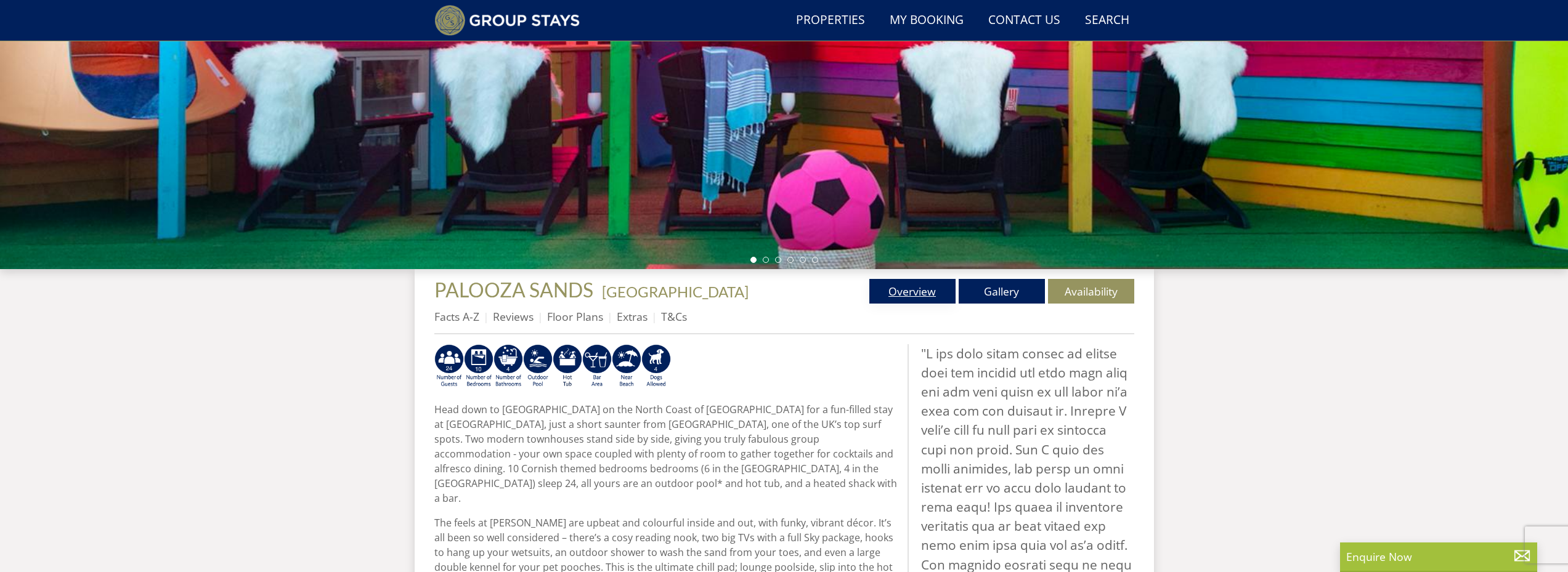
scroll to position [229, 0]
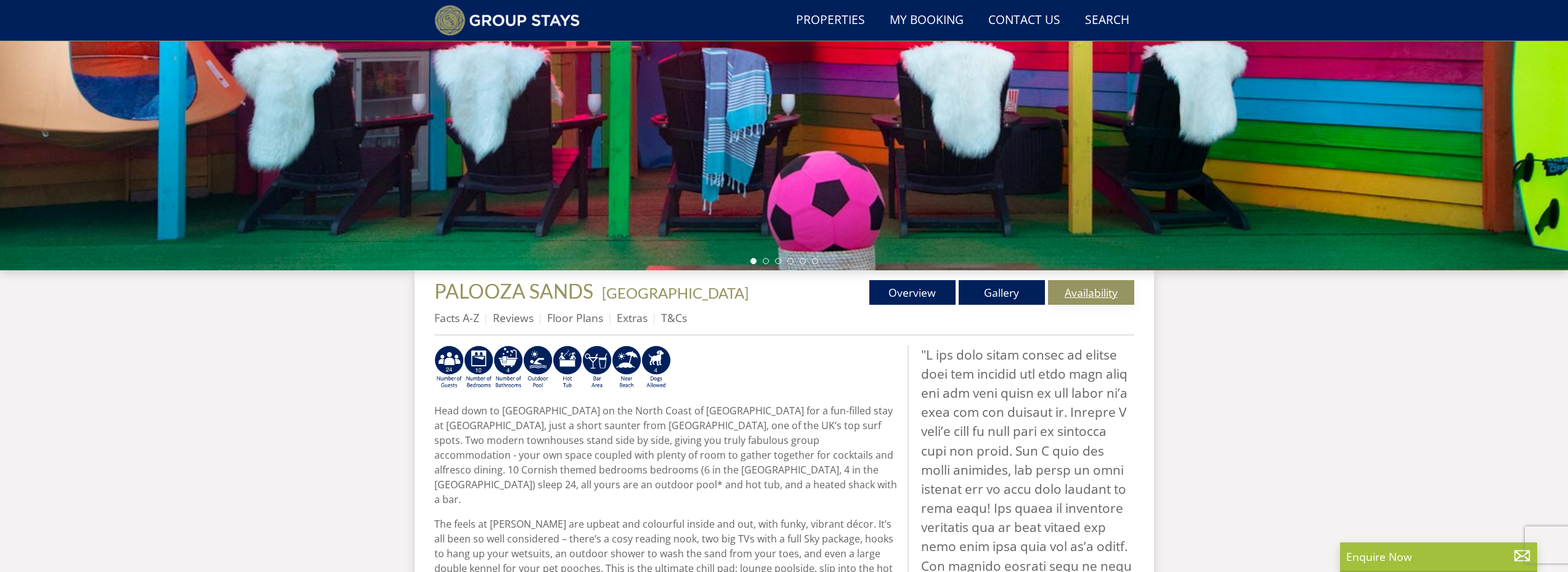
click at [1117, 283] on link "Availability" at bounding box center [1091, 293] width 86 height 25
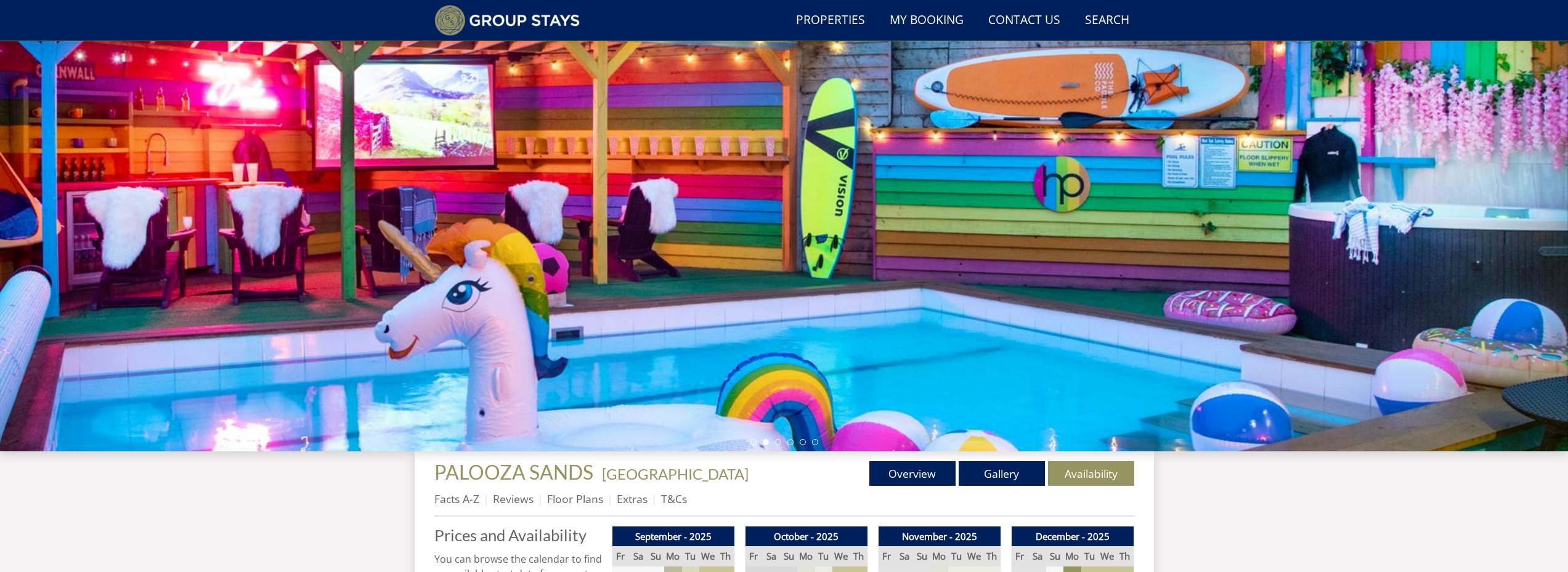
scroll to position [233, 0]
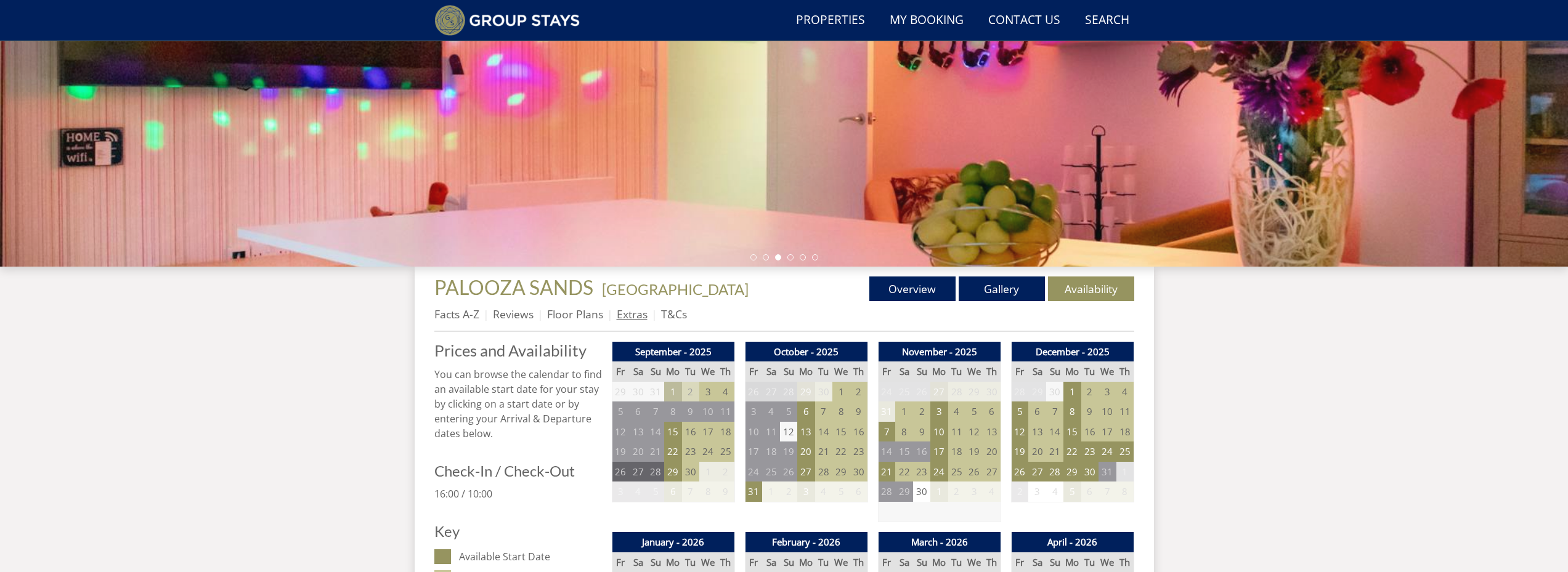
click at [639, 310] on link "Extras" at bounding box center [632, 314] width 31 height 15
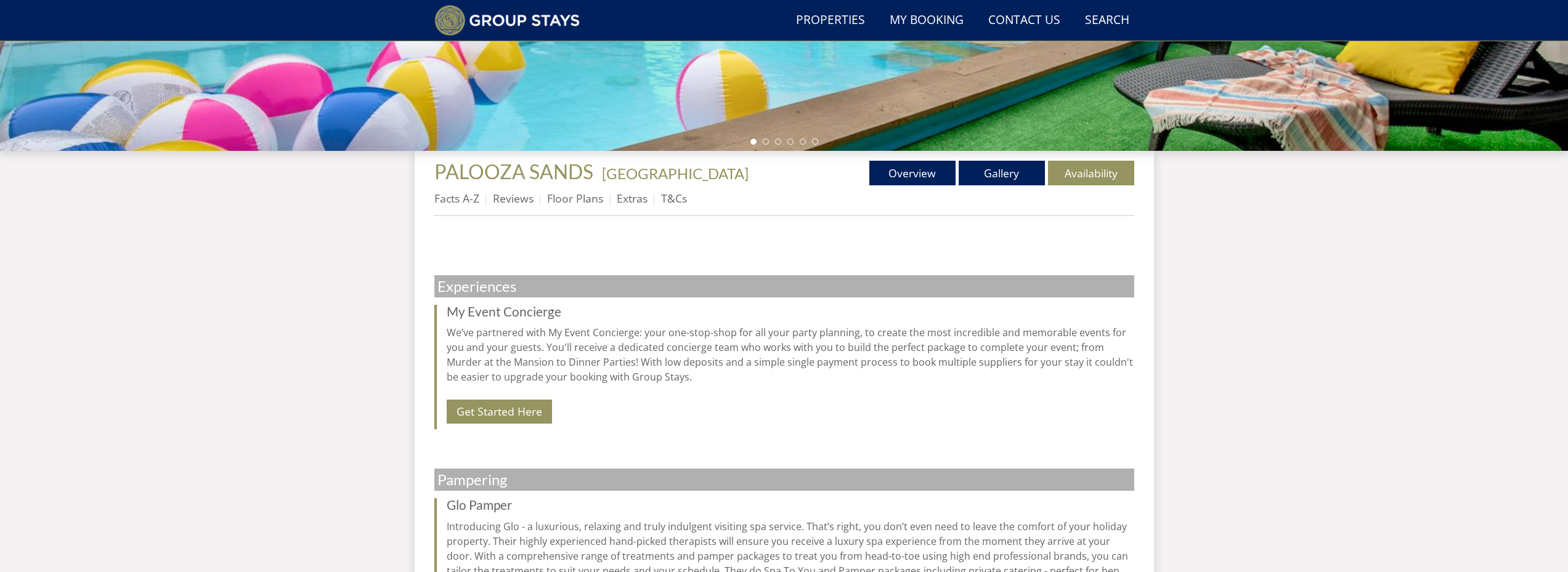
scroll to position [410, 0]
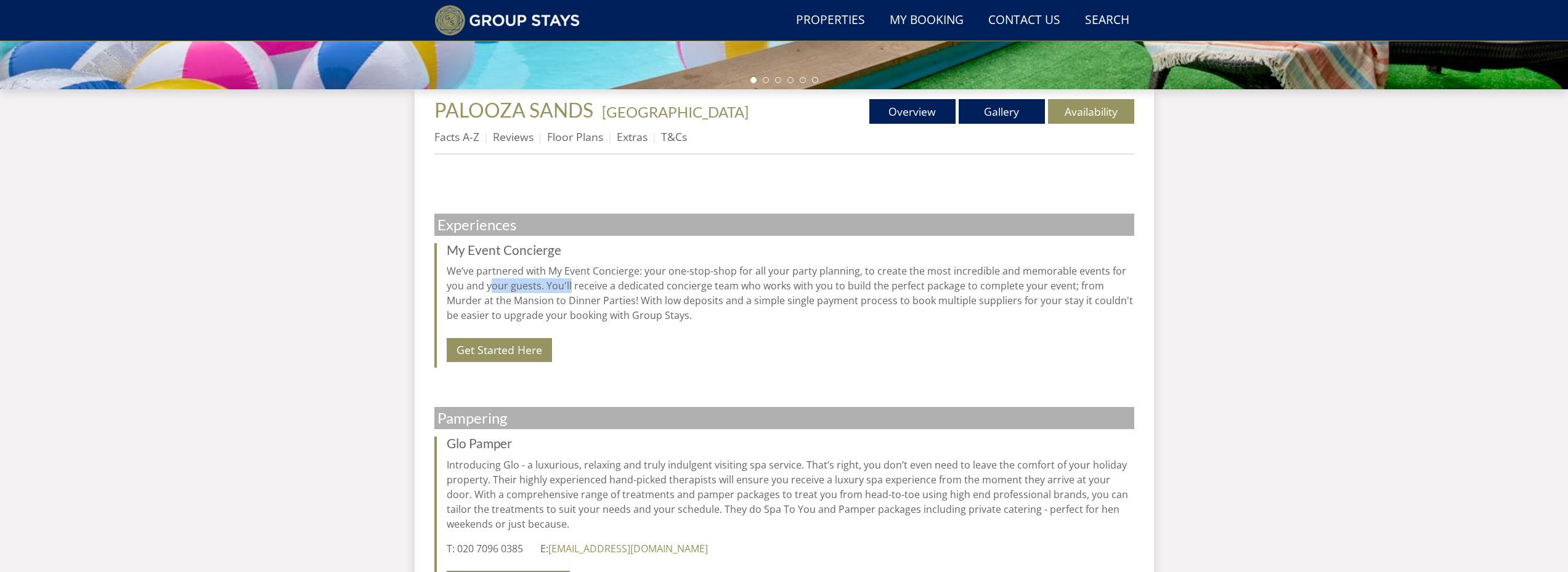
drag, startPoint x: 538, startPoint y: 282, endPoint x: 568, endPoint y: 281, distance: 30.0
click at [568, 281] on p "We’ve partnered with My Event Concierge: your one-stop-shop for all your party …" at bounding box center [790, 293] width 687 height 59
click at [568, 280] on p "We’ve partnered with My Event Concierge: your one-stop-shop for all your party …" at bounding box center [790, 293] width 687 height 59
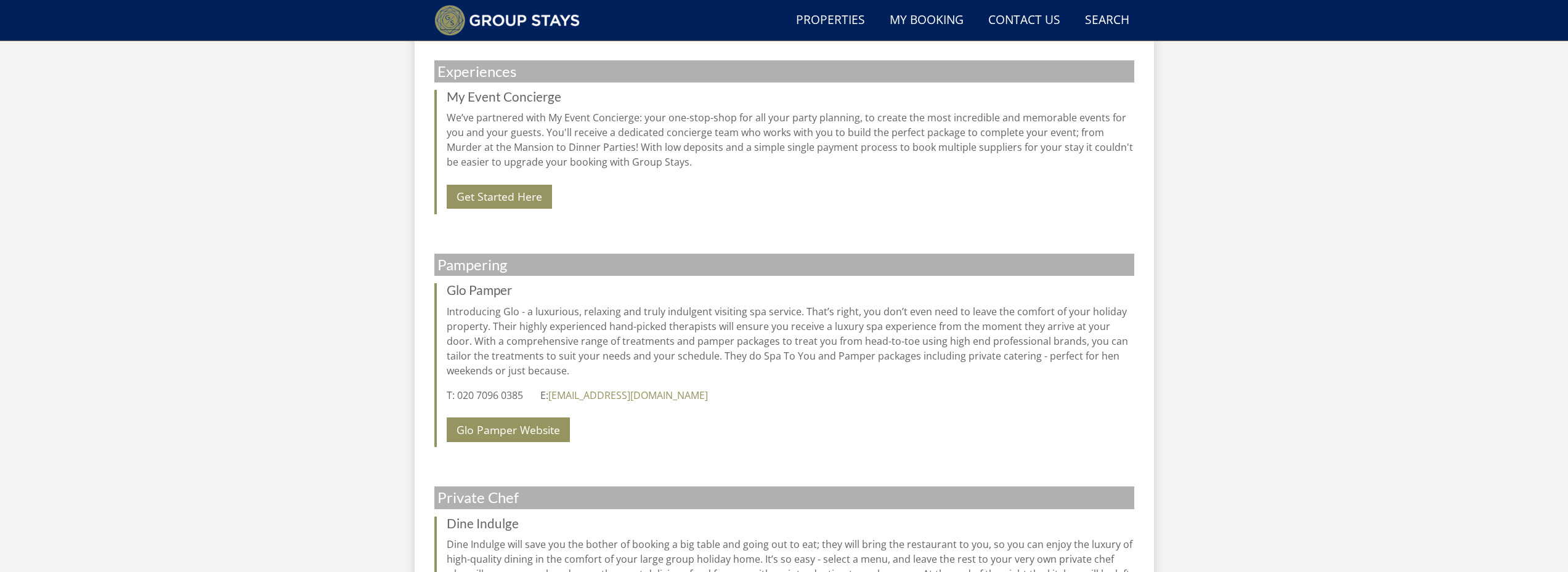
scroll to position [533, 0]
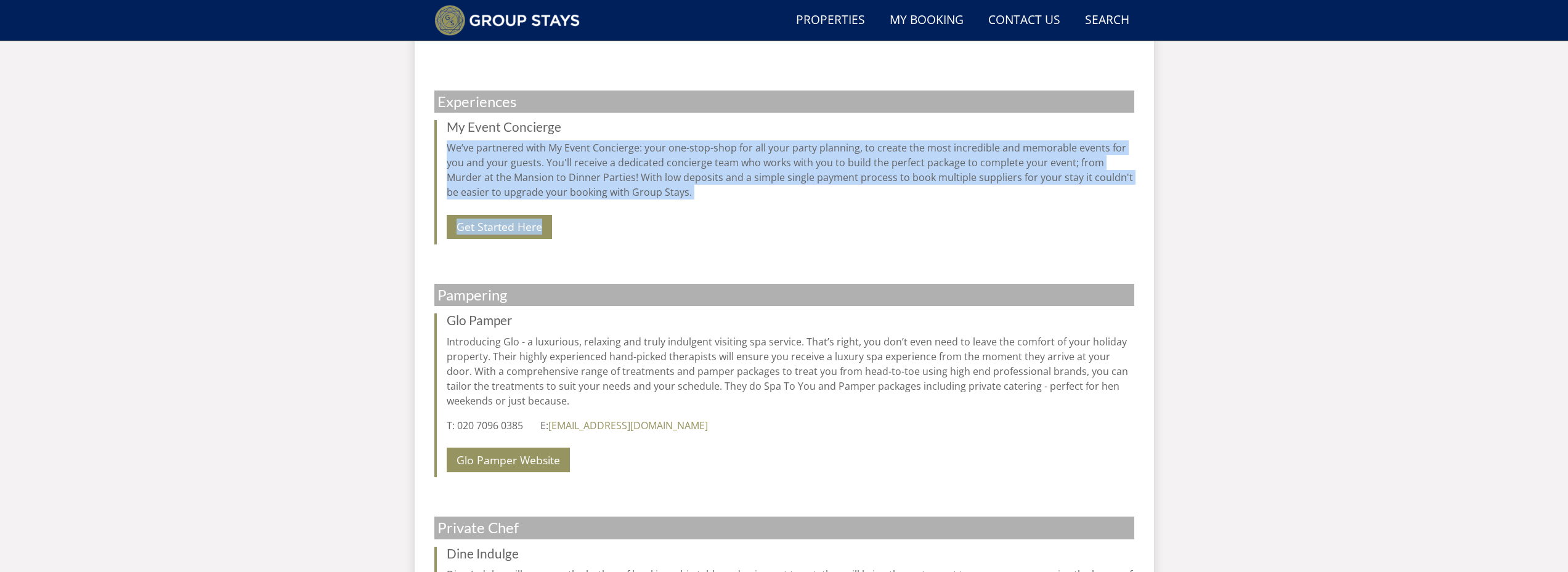
drag, startPoint x: 666, startPoint y: 204, endPoint x: 417, endPoint y: 140, distance: 257.1
click at [417, 140] on div "Properties PALOOZA SANDS - Cornwall Overview Gallery Availability Facts A-Z Rev…" at bounding box center [784, 350] width 739 height 769
click at [638, 153] on p "We’ve partnered with My Event Concierge: your one-stop-shop for all your party …" at bounding box center [790, 170] width 687 height 59
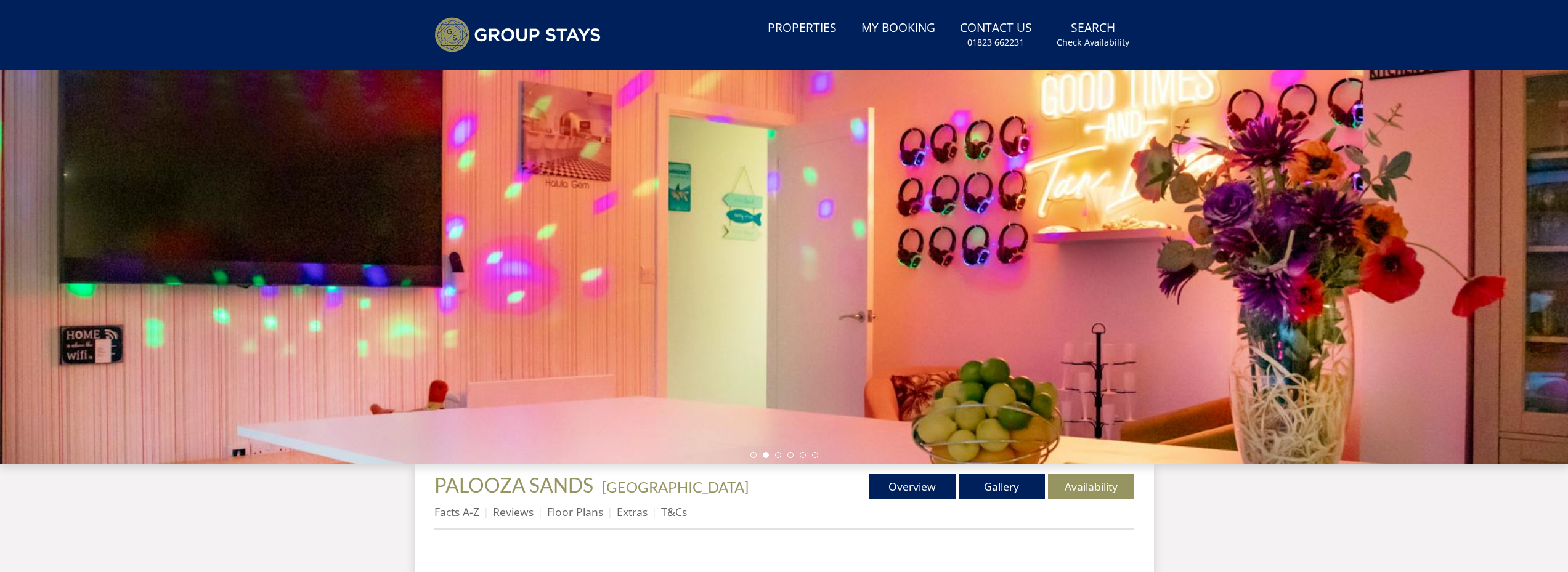
scroll to position [235, 0]
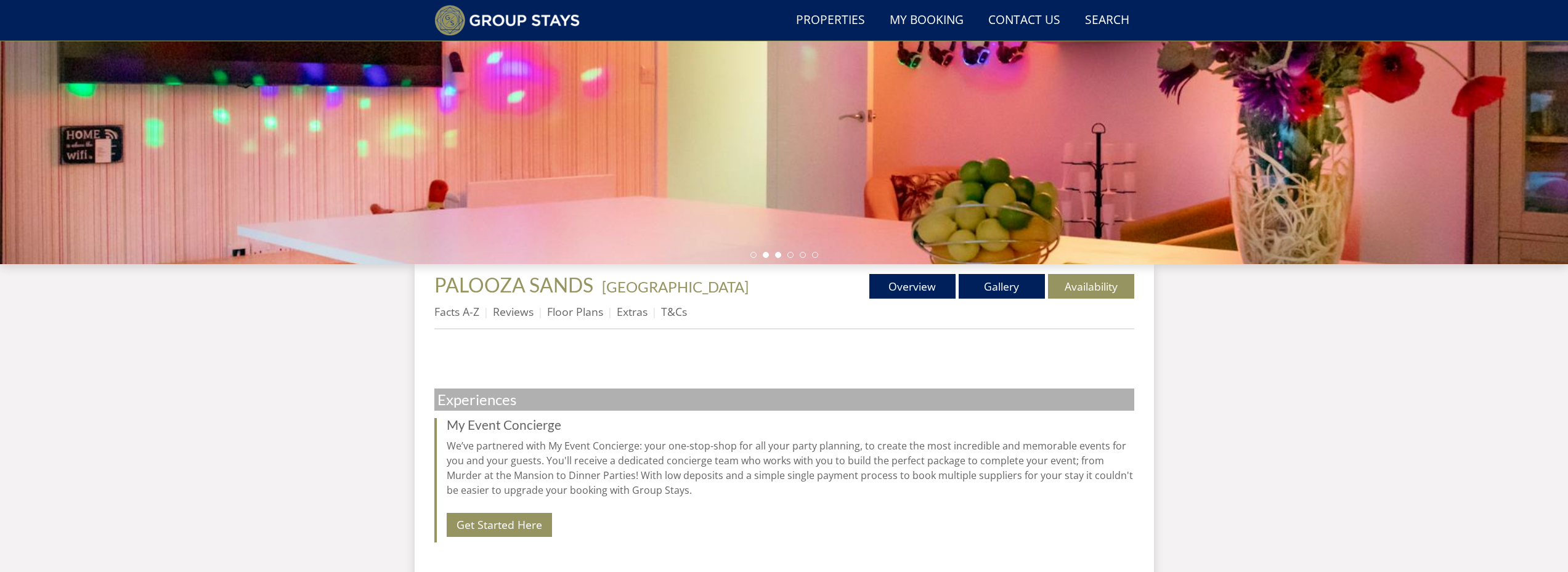
click at [778, 257] on li at bounding box center [778, 255] width 6 height 6
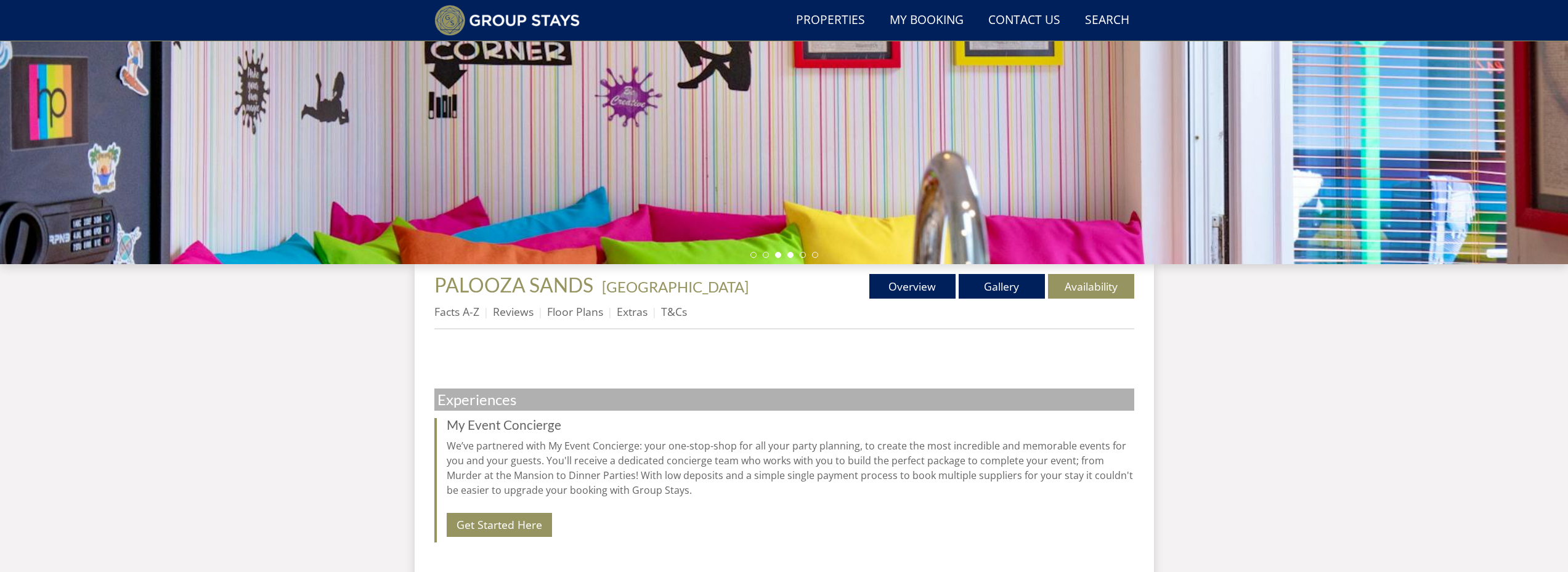
click at [788, 256] on li at bounding box center [790, 255] width 6 height 6
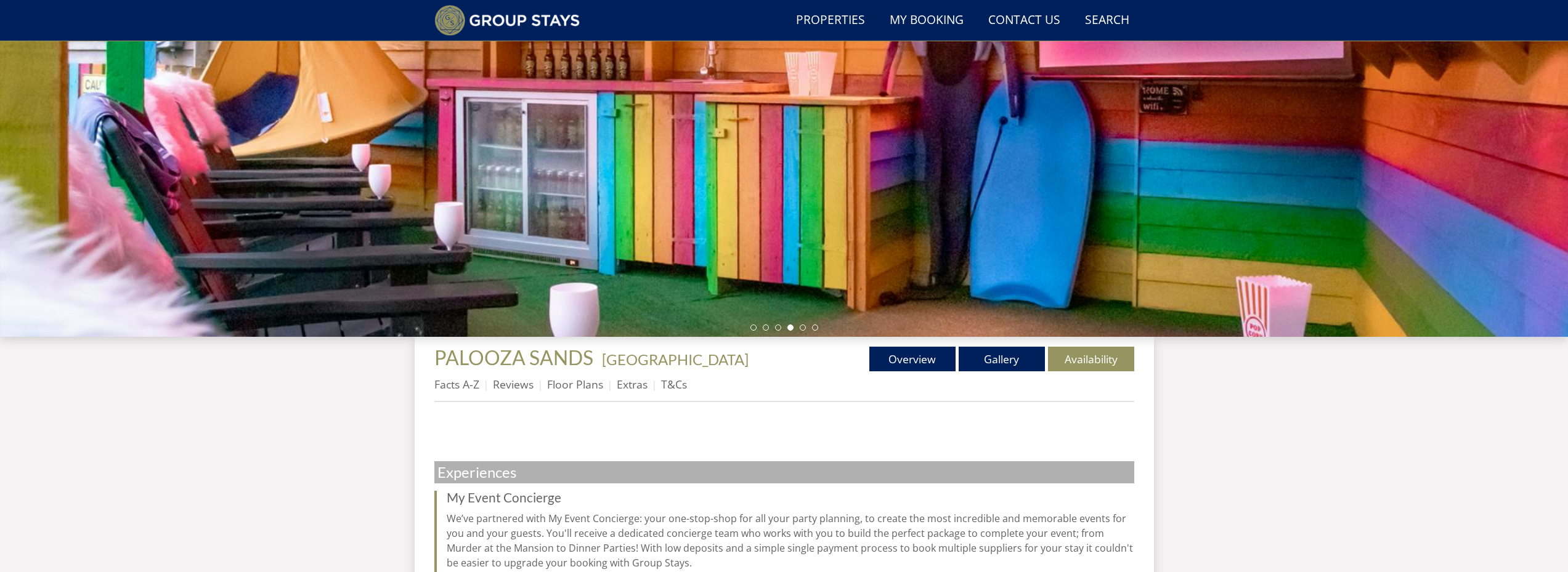
scroll to position [51, 0]
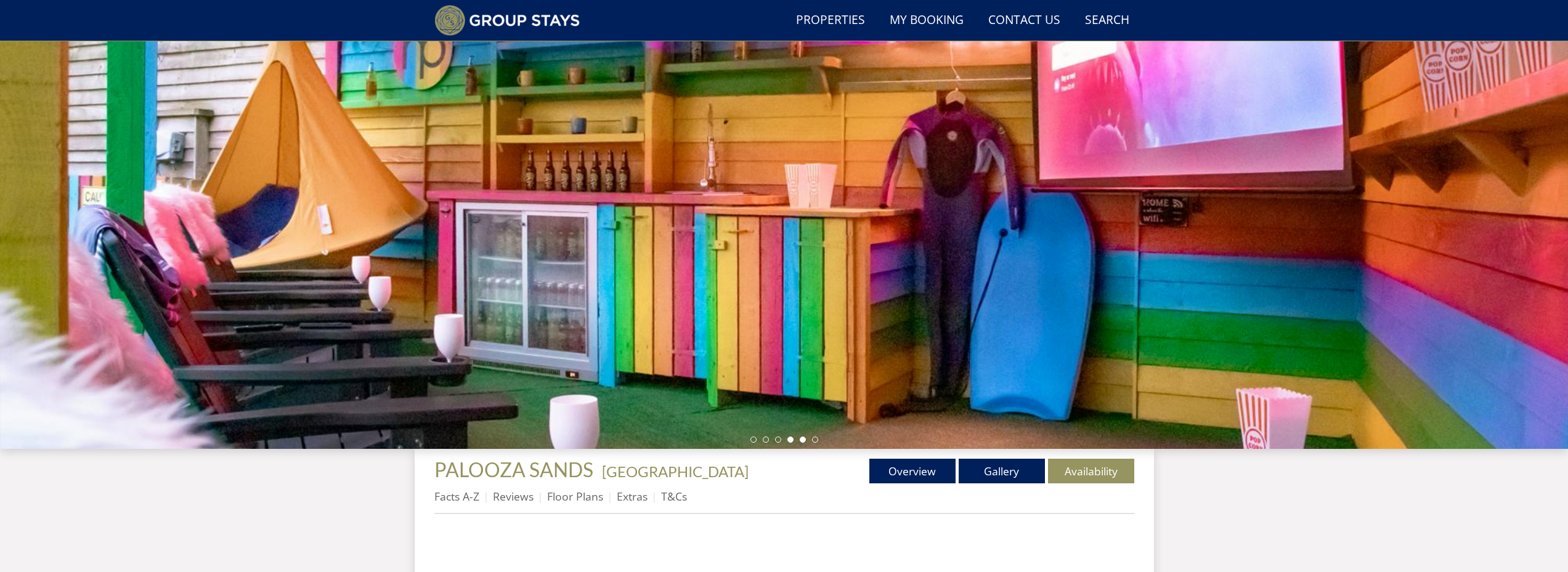
click at [802, 437] on li at bounding box center [802, 439] width 6 height 6
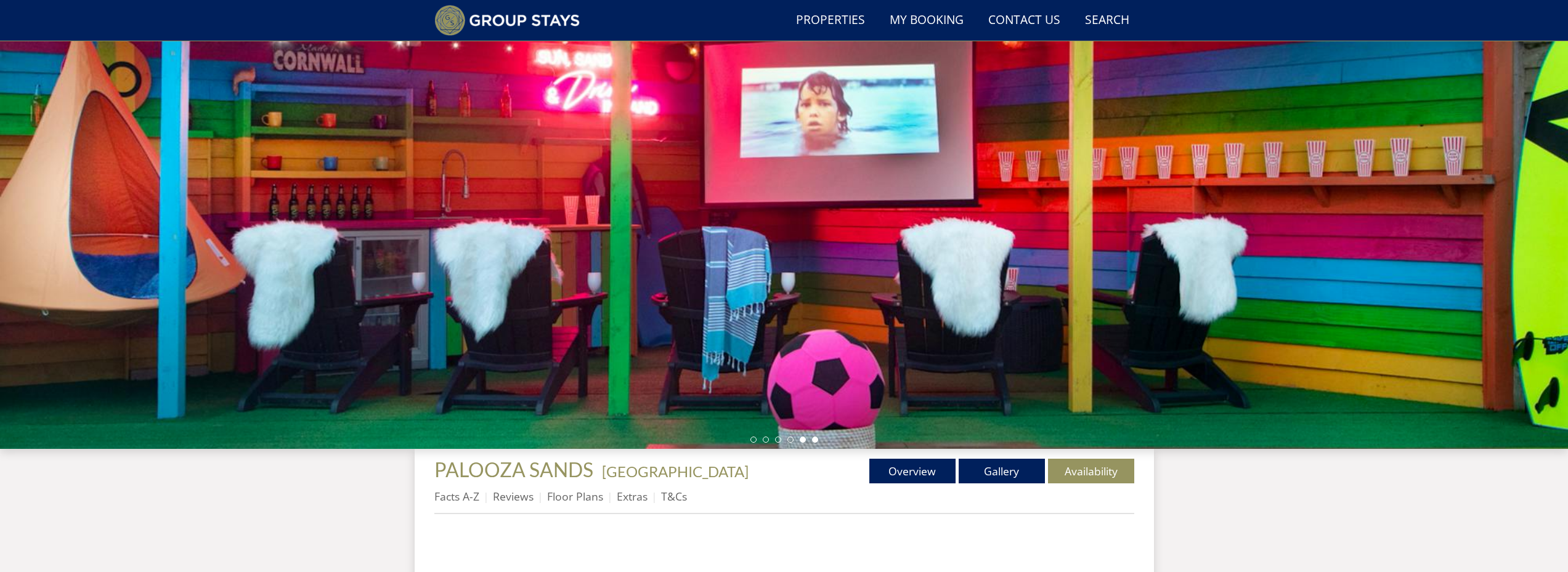
click at [814, 438] on li at bounding box center [815, 439] width 6 height 6
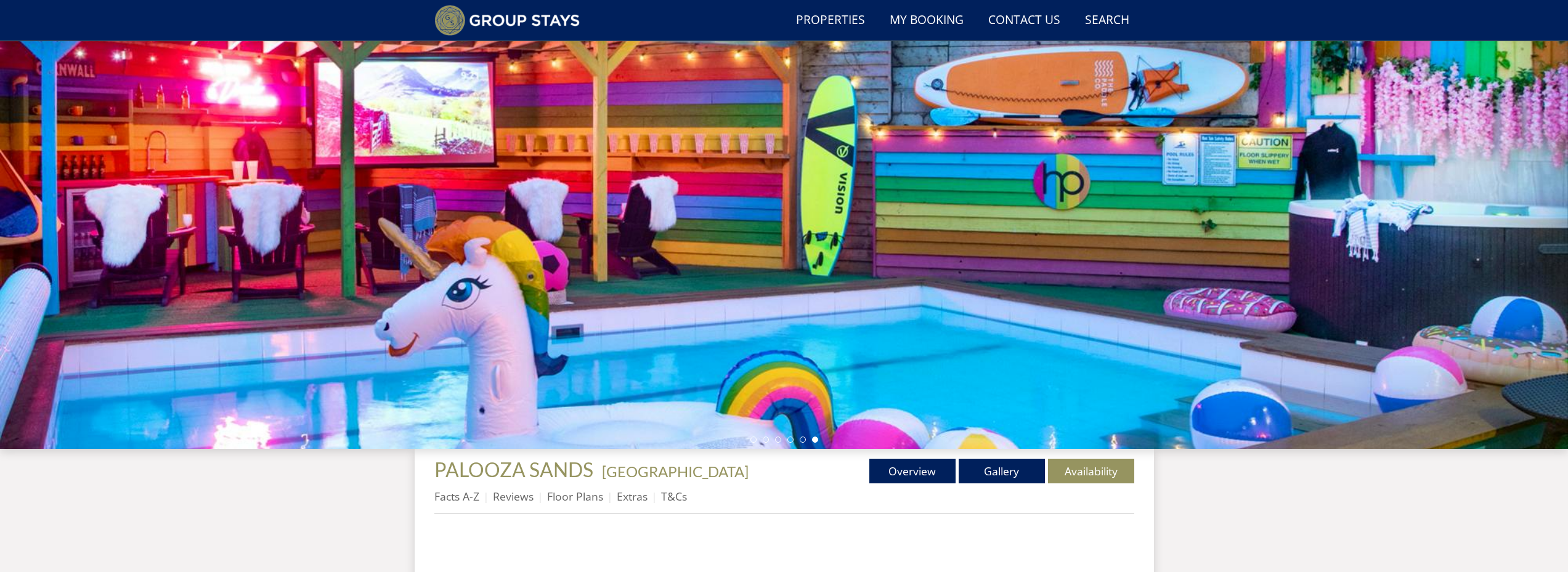
click at [789, 498] on ul "Facts A-Z Reviews Floor Plans Extras T&Cs" at bounding box center [784, 500] width 700 height 28
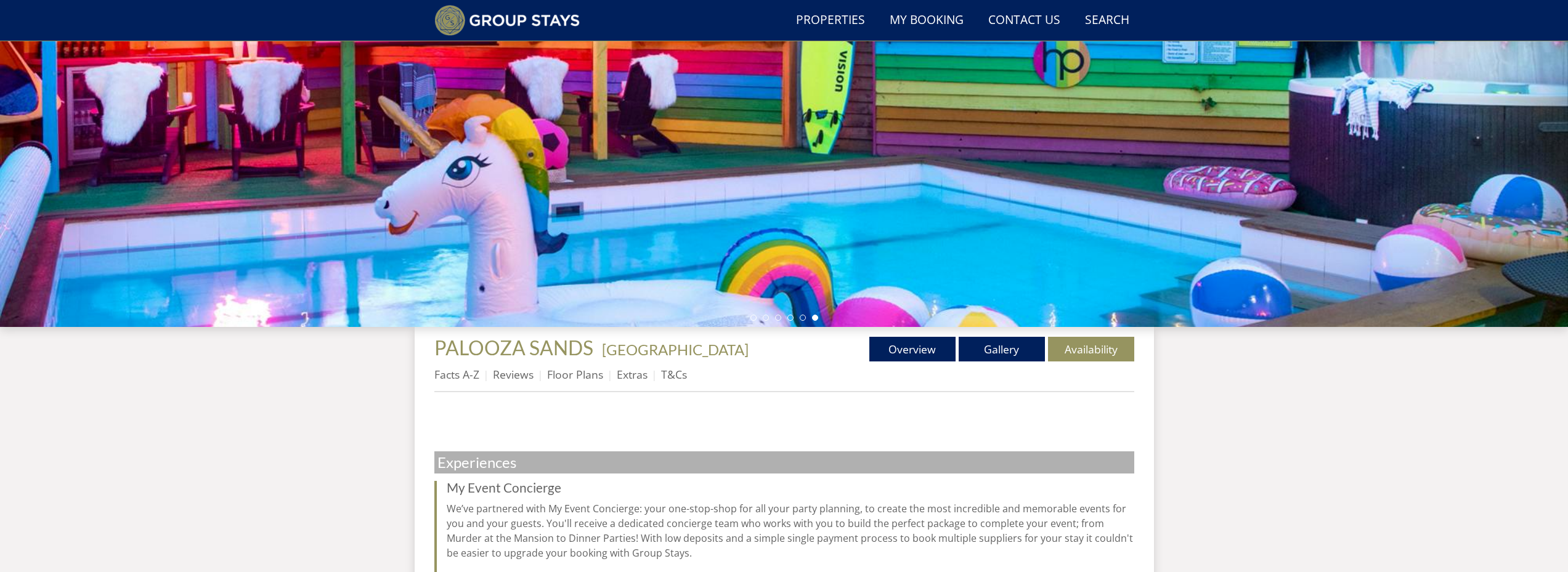
scroll to position [174, 0]
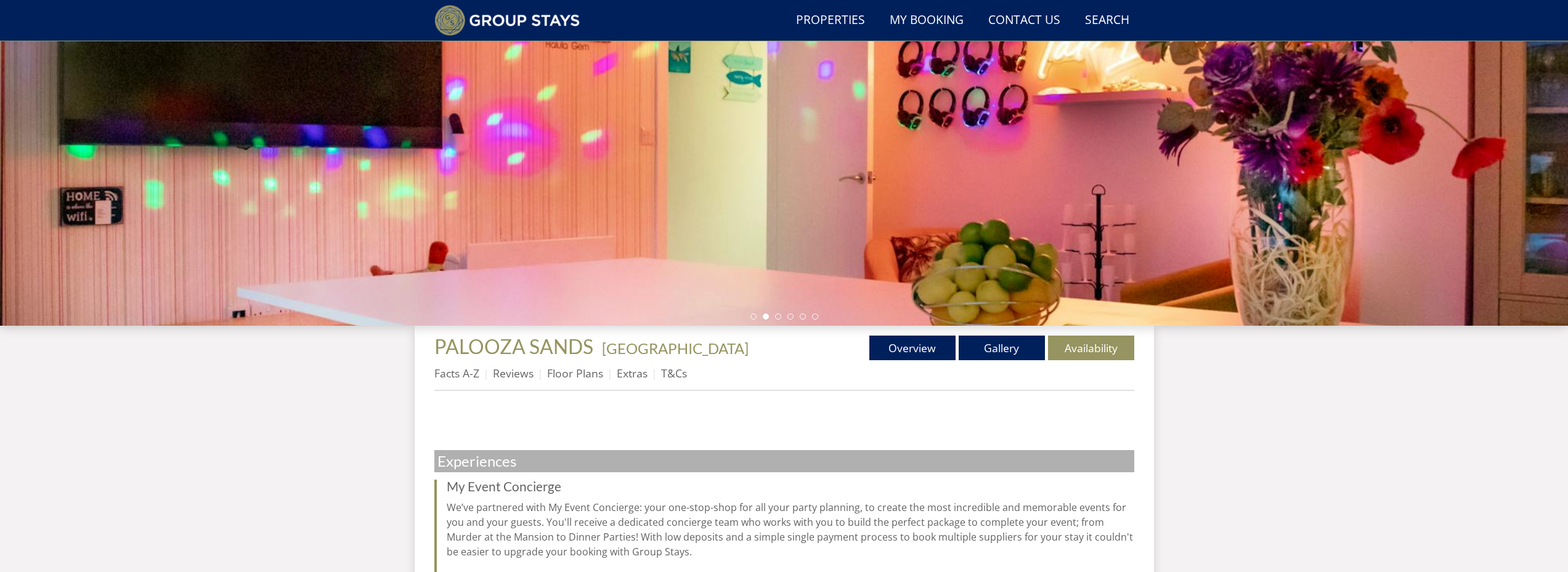
click at [811, 363] on ul "Facts A-Z Reviews Floor Plans Extras T&Cs" at bounding box center [784, 377] width 700 height 28
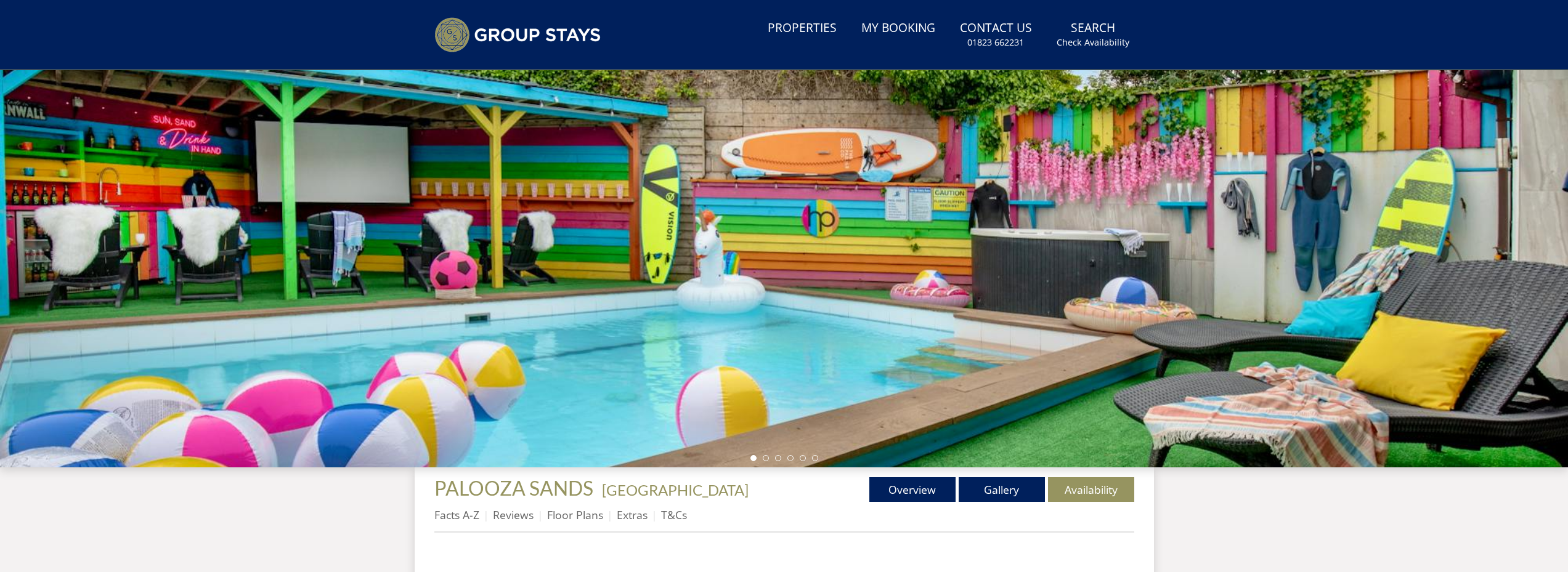
scroll to position [298, 0]
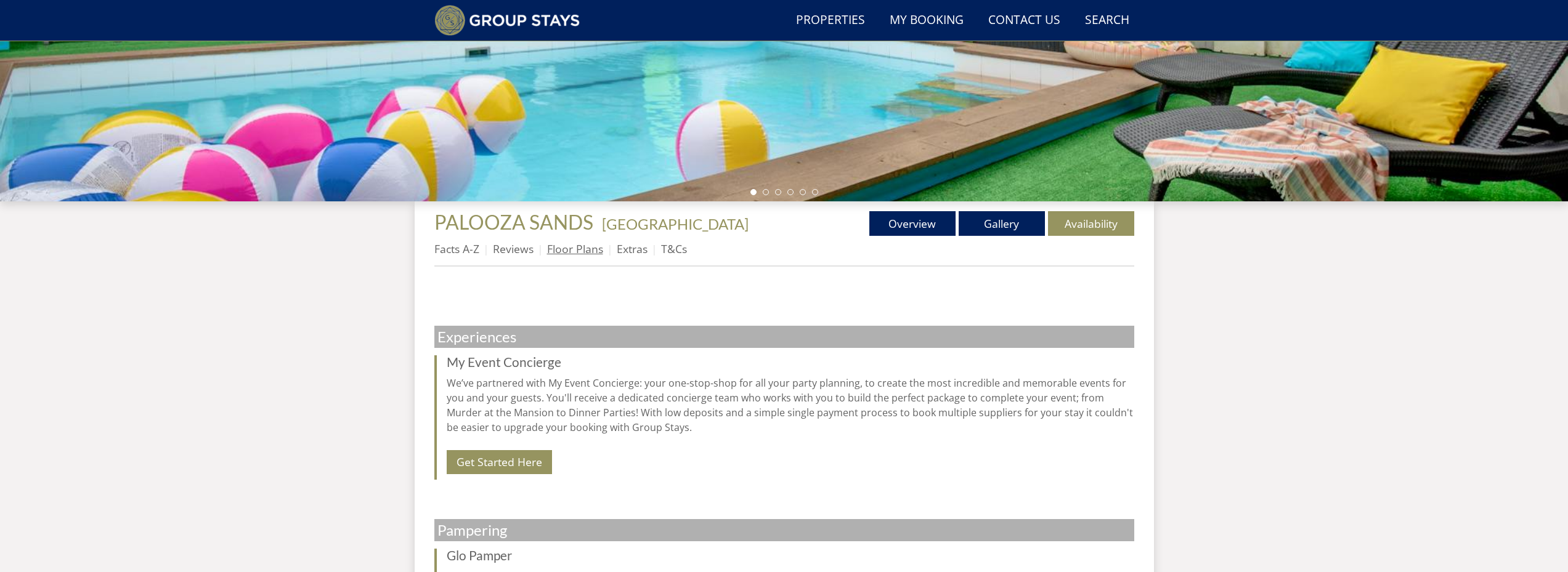
click at [578, 253] on link "Floor Plans" at bounding box center [574, 249] width 56 height 15
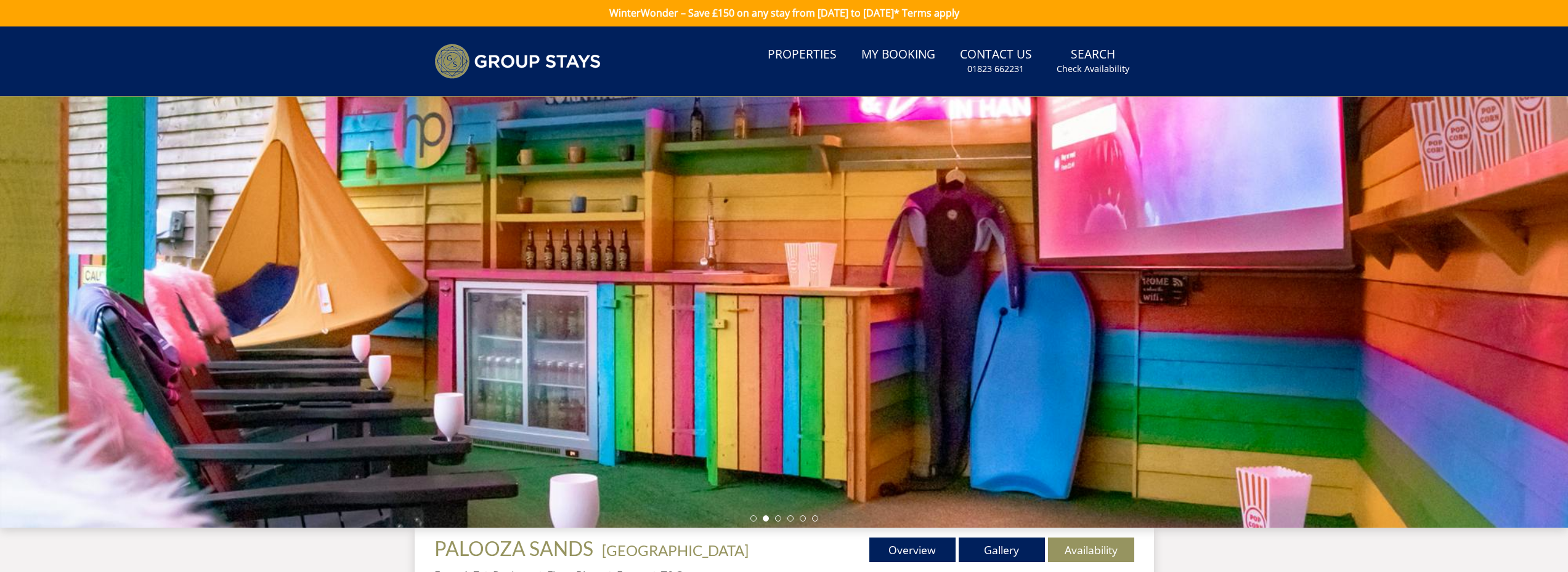
scroll to position [298, 0]
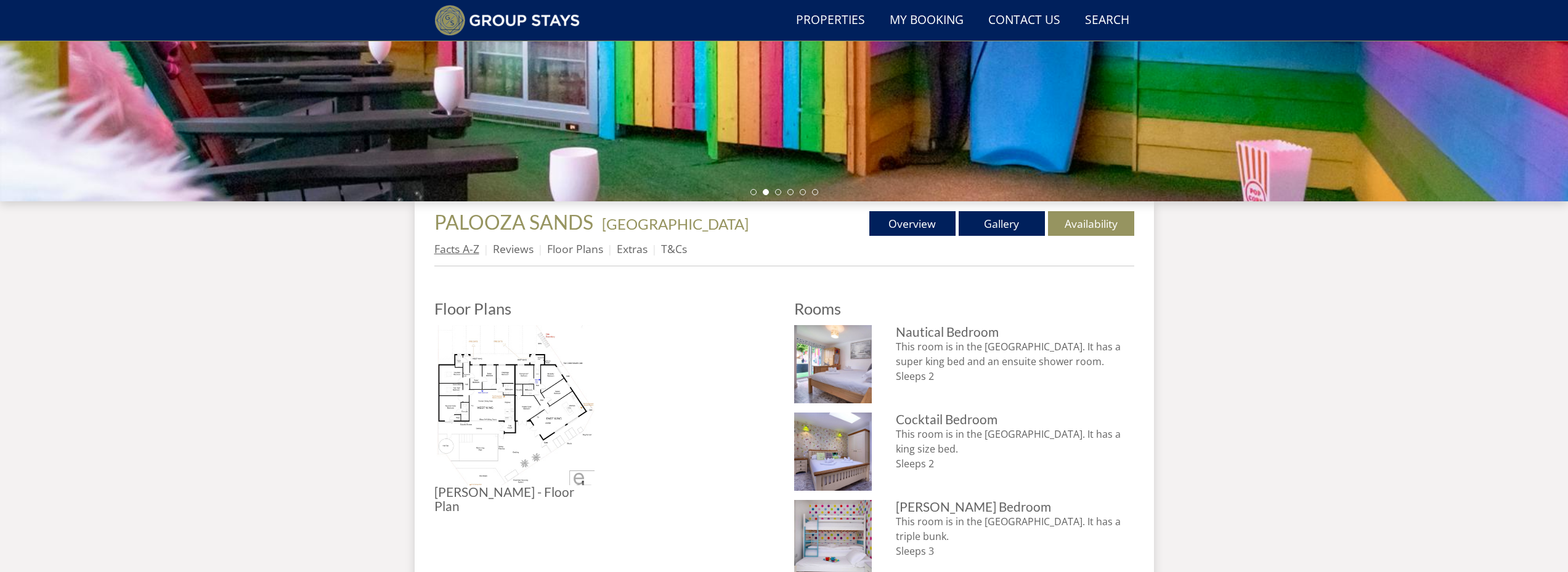
click at [454, 246] on link "Facts A-Z" at bounding box center [457, 249] width 45 height 15
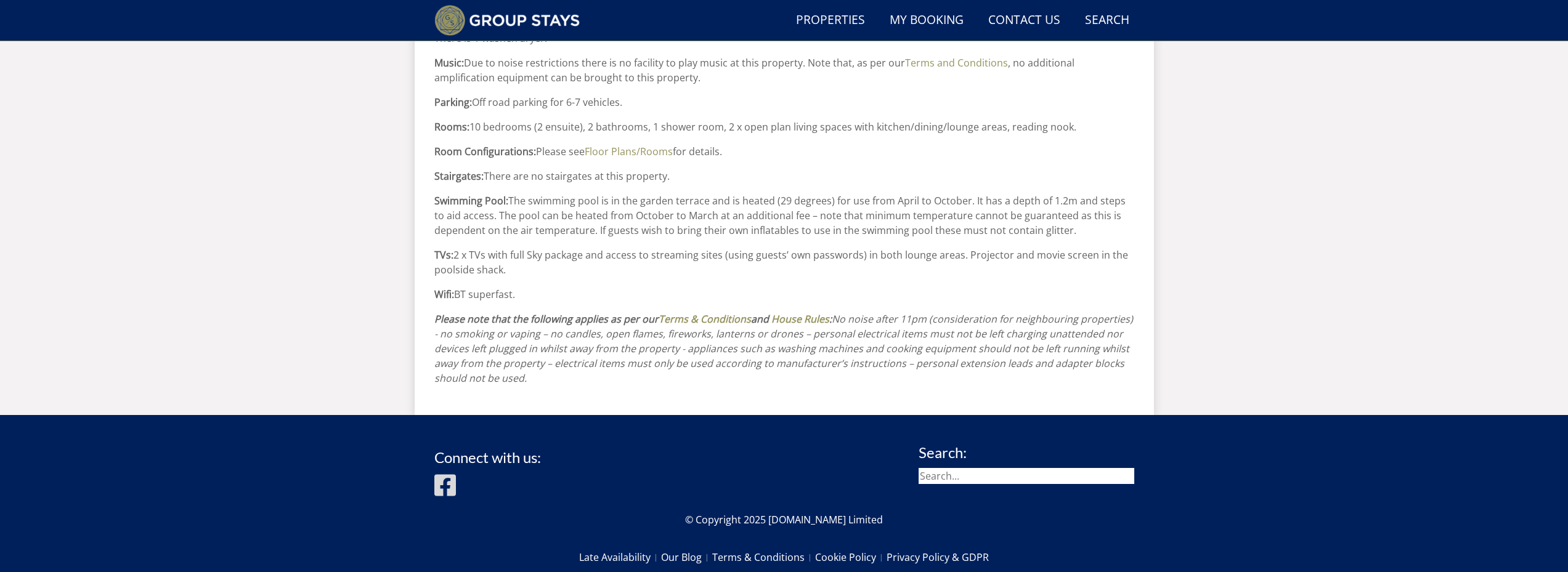
scroll to position [1345, 0]
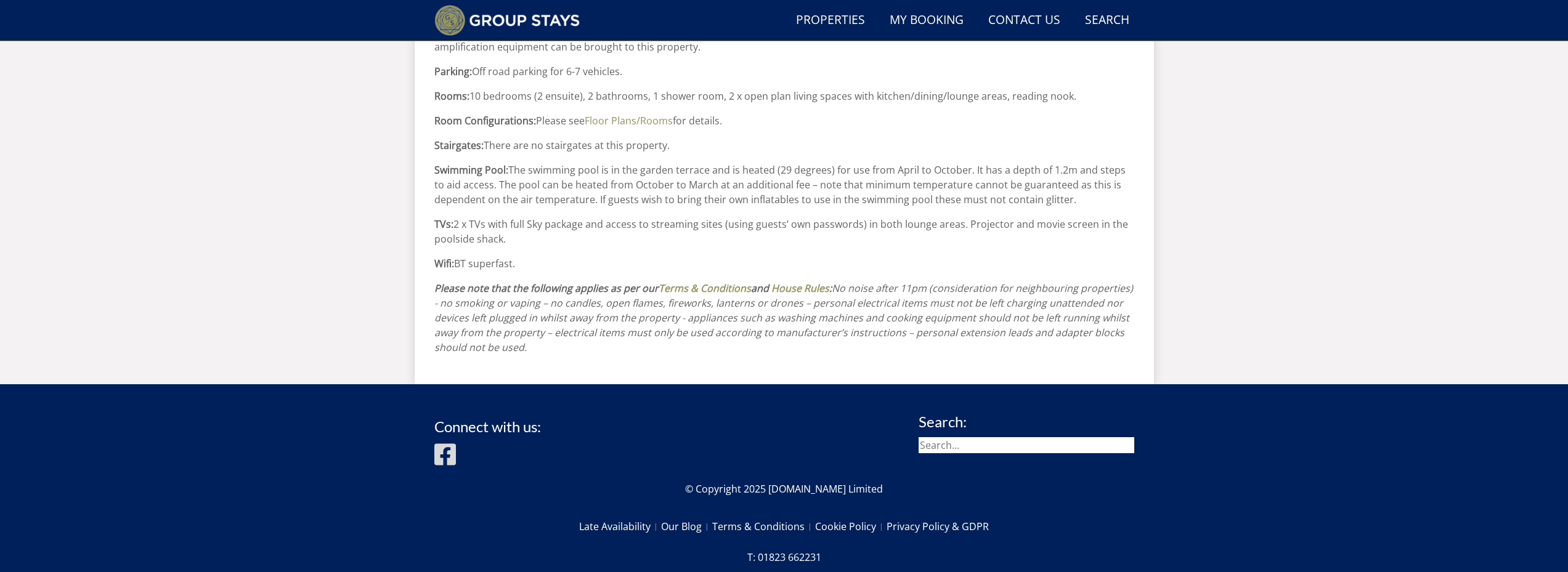
drag, startPoint x: 542, startPoint y: 338, endPoint x: 413, endPoint y: 193, distance: 194.1
click at [614, 312] on em "No noise after 11pm (consideration for neighbouring properties) - no smoking or…" at bounding box center [784, 317] width 698 height 73
click at [545, 304] on em "No noise after 11pm (consideration for neighbouring properties) - no smoking or…" at bounding box center [784, 317] width 698 height 73
drag, startPoint x: 540, startPoint y: 326, endPoint x: 475, endPoint y: 226, distance: 119.3
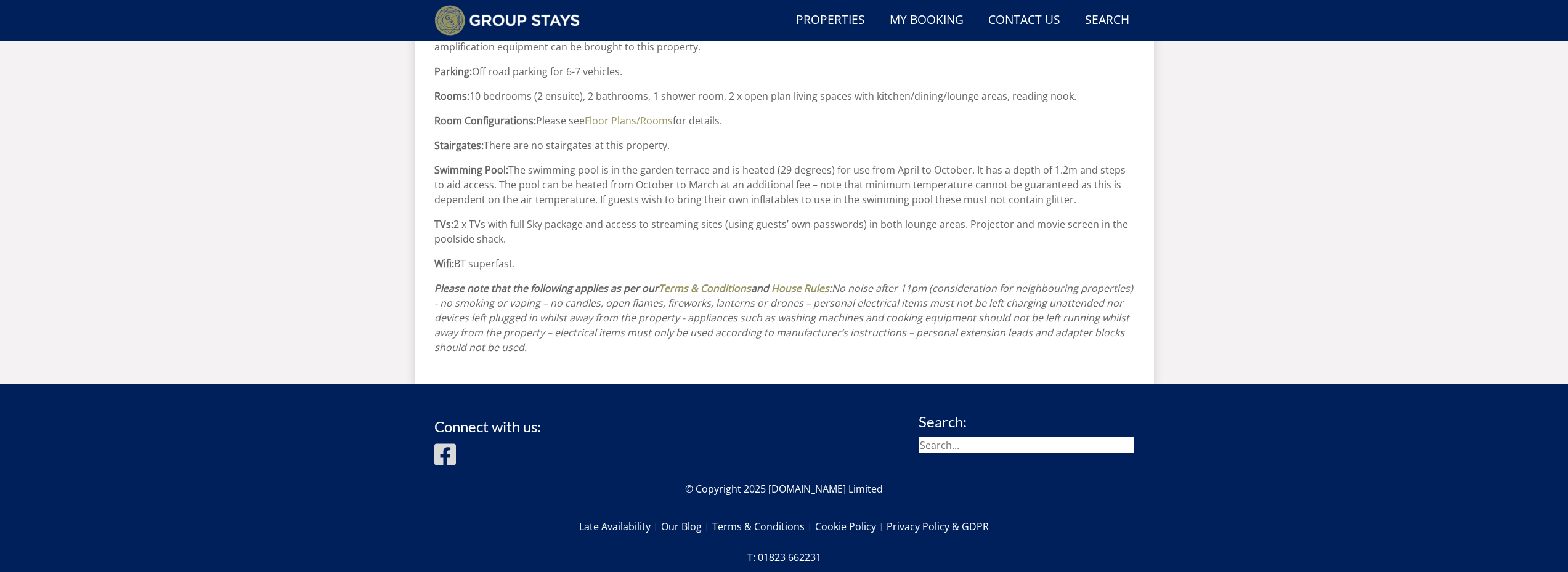
click at [530, 295] on p "Please note that the following applies as per our Terms & Conditions and House …" at bounding box center [784, 317] width 700 height 74
drag, startPoint x: 509, startPoint y: 283, endPoint x: 494, endPoint y: 216, distance: 68.7
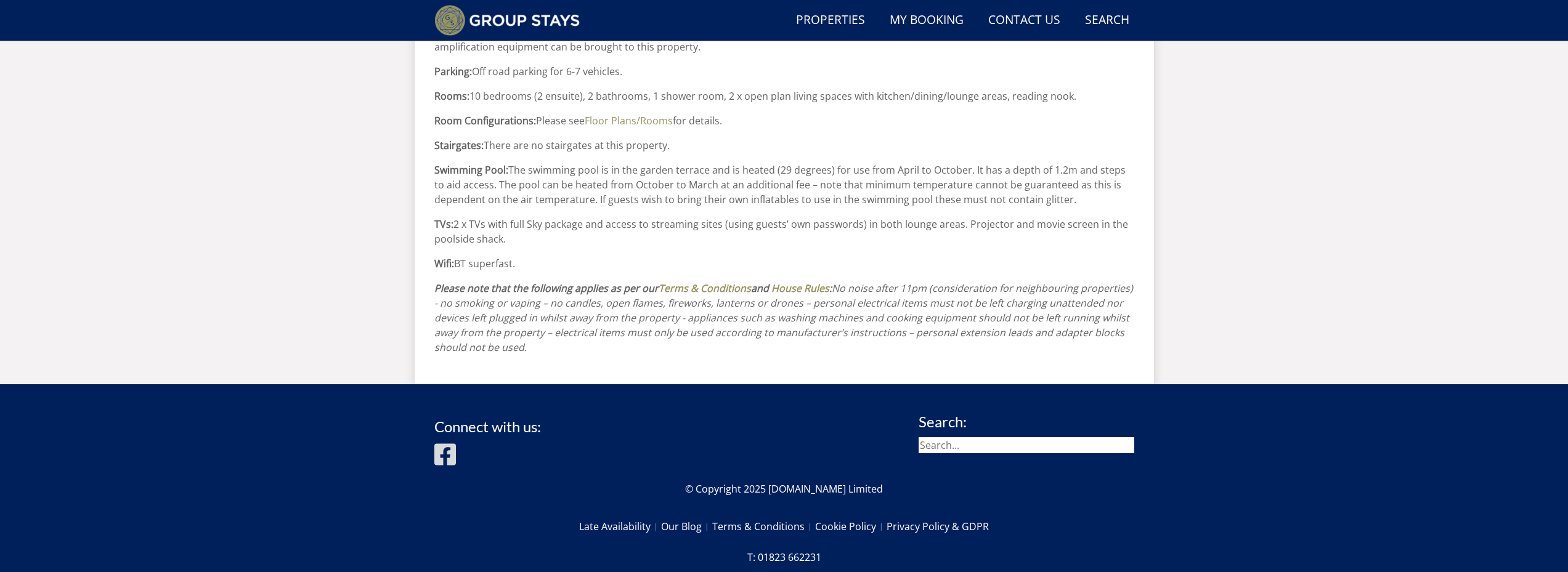
drag, startPoint x: 529, startPoint y: 328, endPoint x: 452, endPoint y: 199, distance: 150.2
click at [551, 256] on p "Wifi: BT superfast." at bounding box center [784, 263] width 700 height 15
click at [530, 163] on p "Swimming Pool: The swimming pool is in the garden terrace and is heated (29 deg…" at bounding box center [784, 185] width 700 height 45
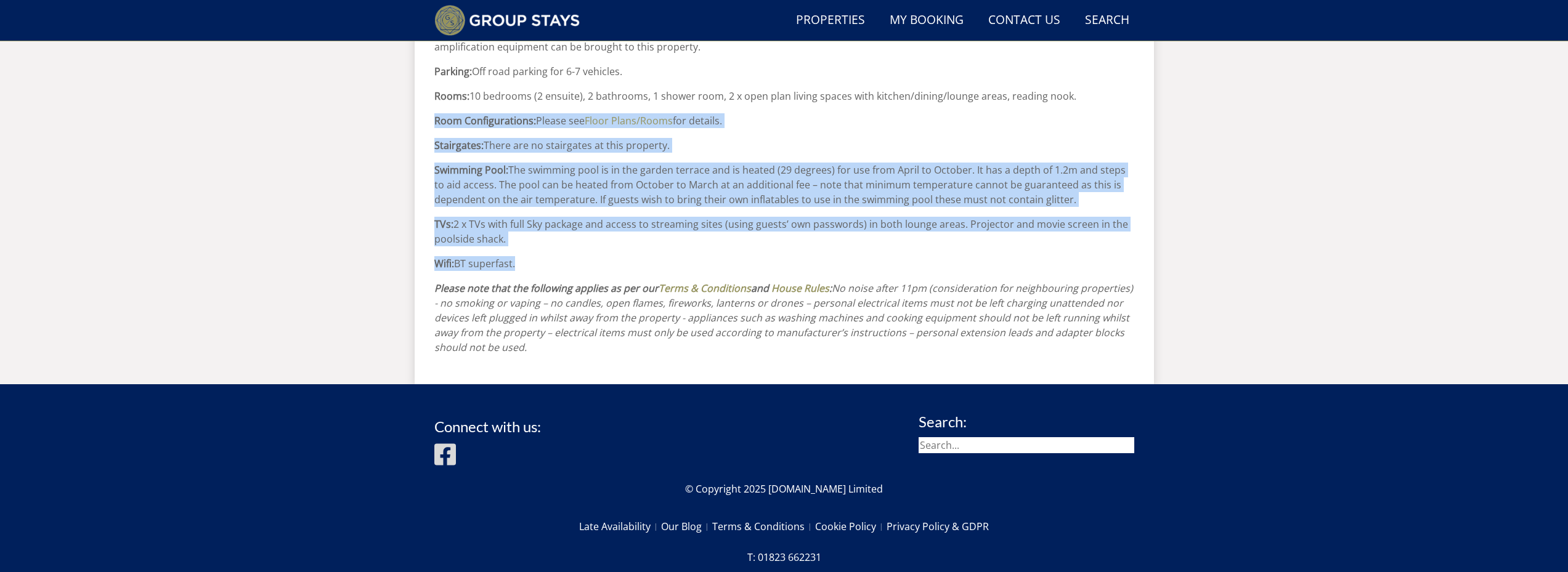
drag, startPoint x: 539, startPoint y: 255, endPoint x: 412, endPoint y: 105, distance: 196.5
click at [542, 256] on p "Wifi: BT superfast." at bounding box center [784, 263] width 700 height 15
click at [510, 216] on p "TVs: 2 x TVs with full Sky package and access to streaming sites (using guests’…" at bounding box center [784, 231] width 700 height 30
click at [520, 256] on p "Wifi: BT superfast." at bounding box center [784, 263] width 700 height 15
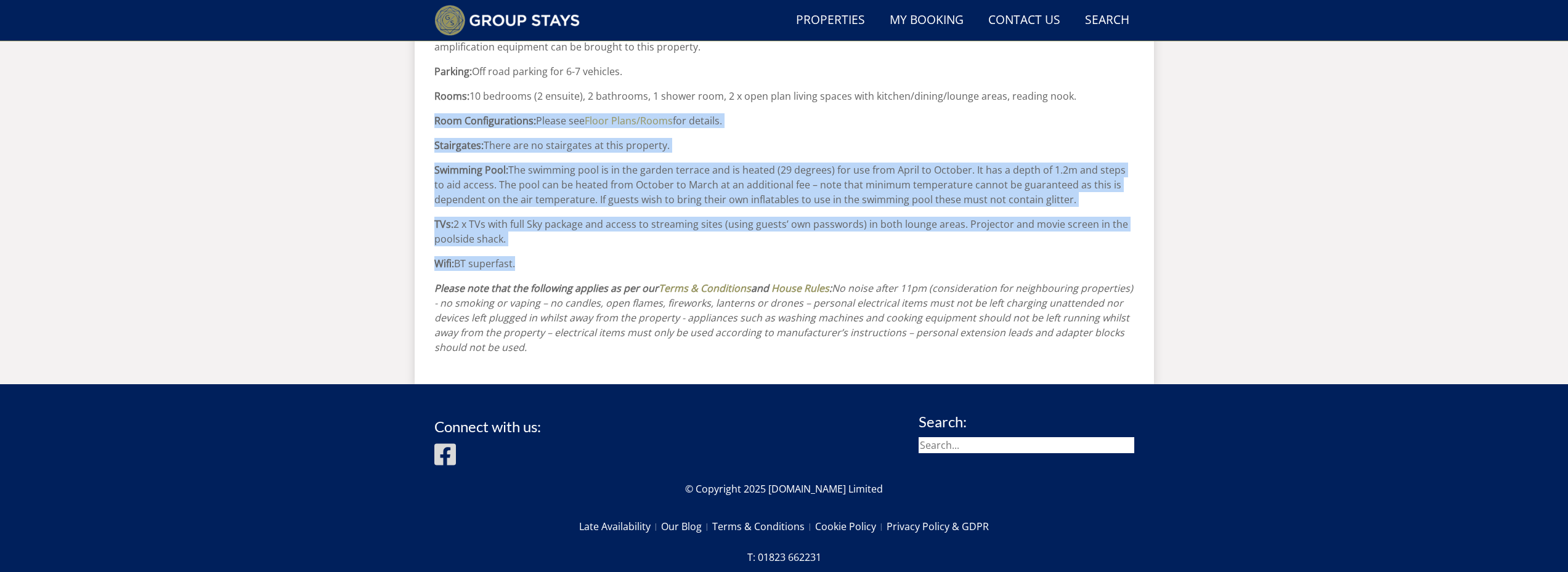
drag, startPoint x: 519, startPoint y: 246, endPoint x: 429, endPoint y: 112, distance: 161.4
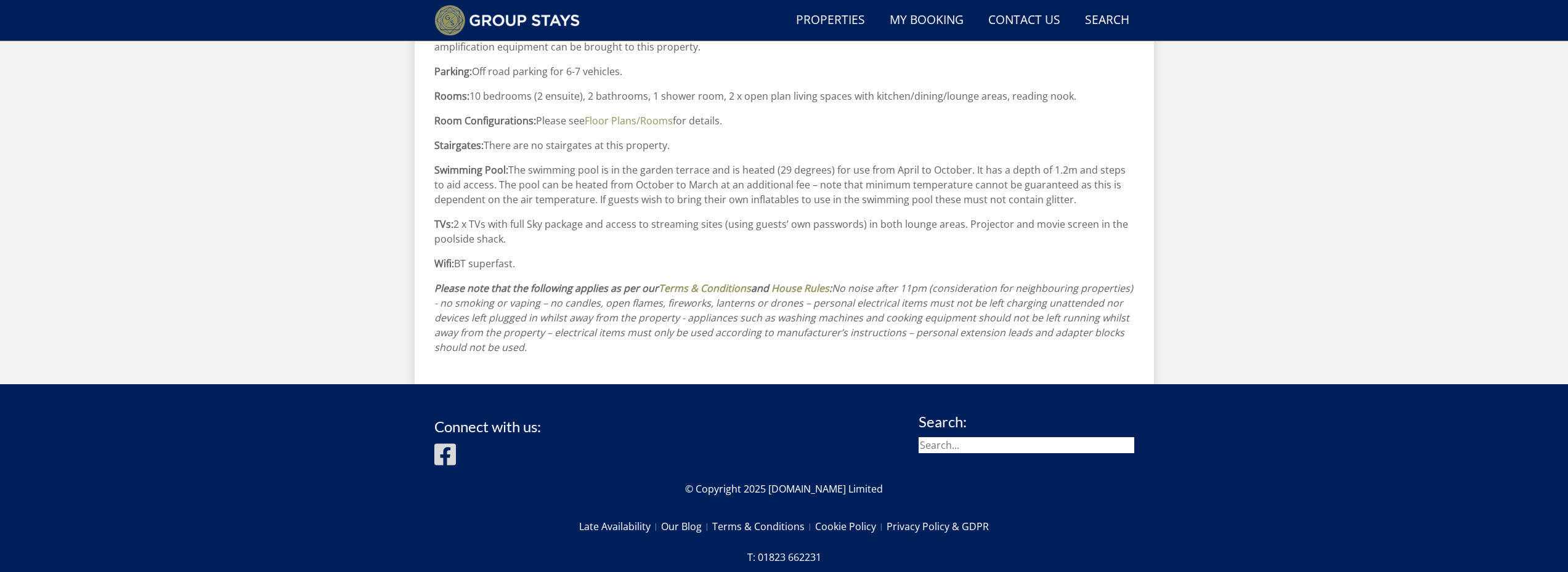
drag, startPoint x: 824, startPoint y: 81, endPoint x: 818, endPoint y: 100, distance: 19.9
click at [822, 89] on p "Rooms: 10 bedrooms (2 ensuite), 2 bathrooms, 1 shower room, 2 x open plan livin…" at bounding box center [784, 96] width 700 height 15
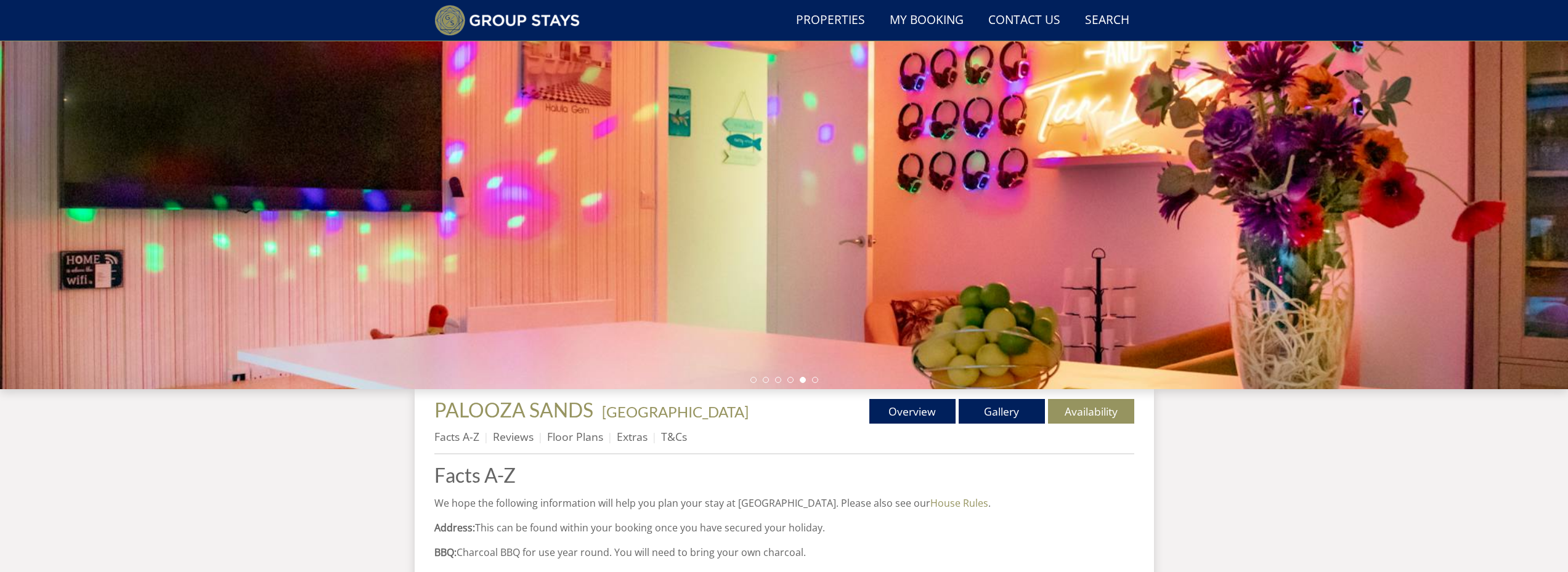
scroll to position [52, 0]
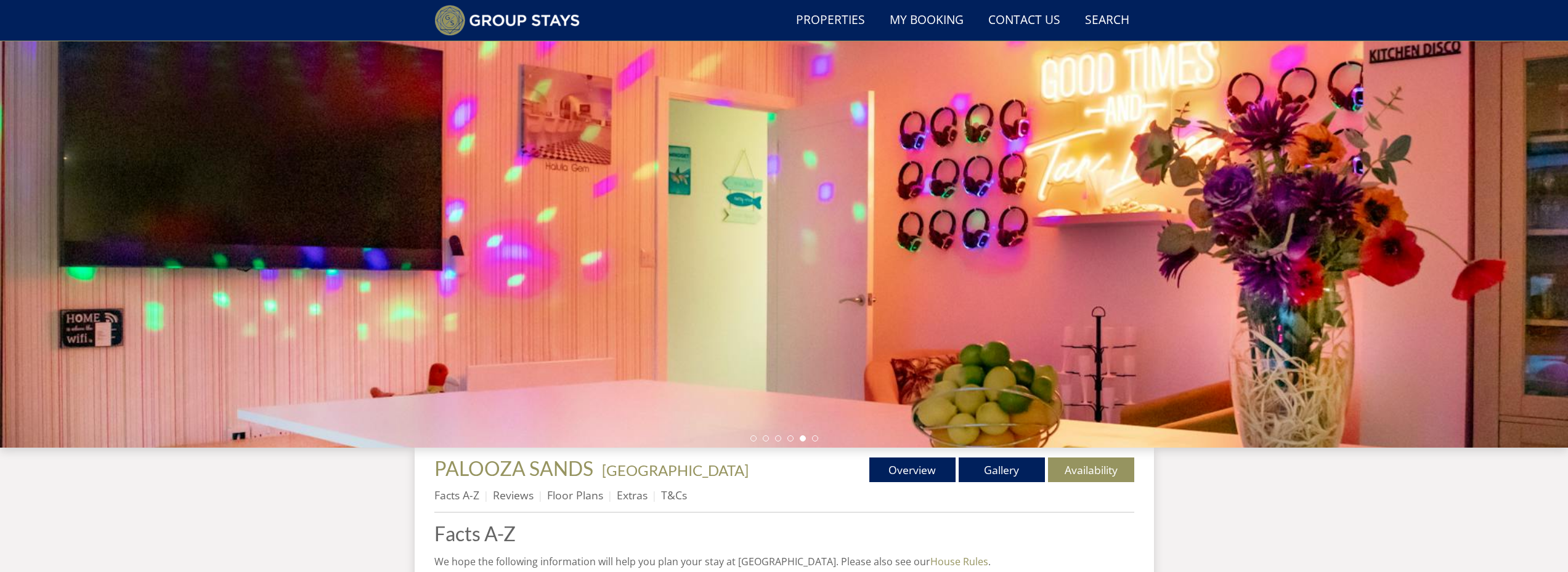
click at [750, 478] on h1 "PALOOZA SANDS - Cornwall" at bounding box center [609, 468] width 350 height 22
